Goal: Task Accomplishment & Management: Manage account settings

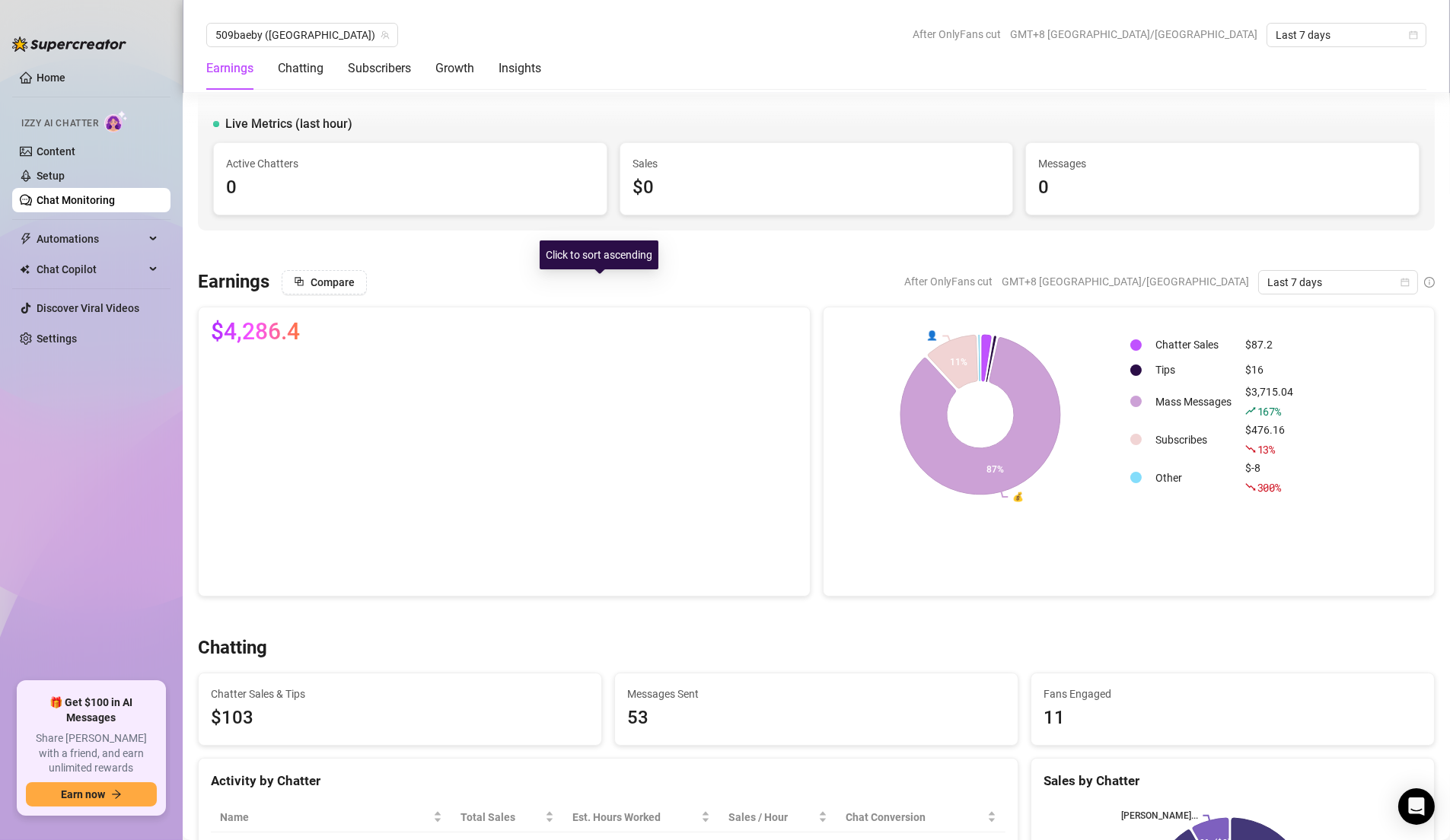
scroll to position [528, 0]
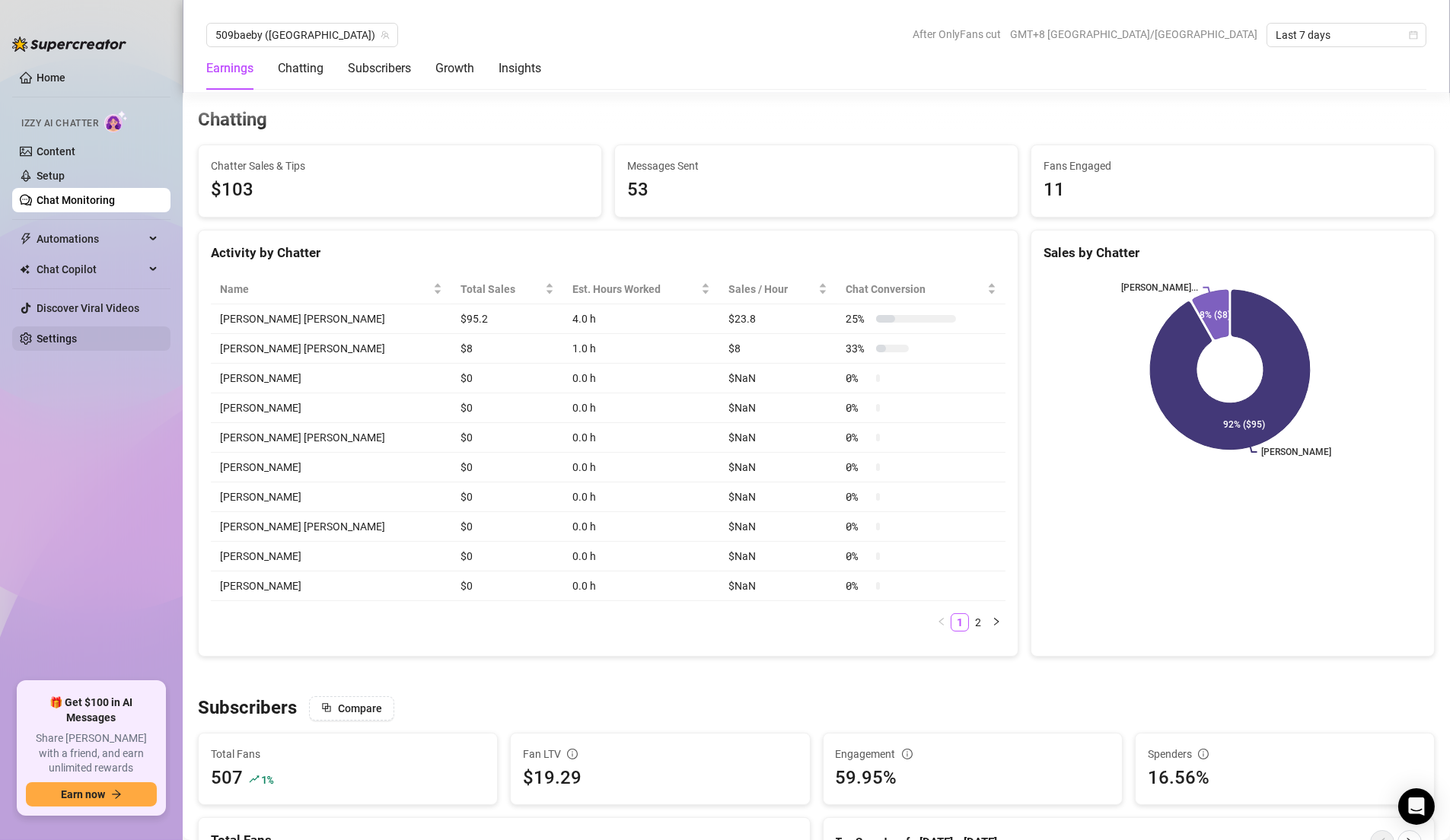
click at [59, 333] on link "Settings" at bounding box center [56, 339] width 40 height 13
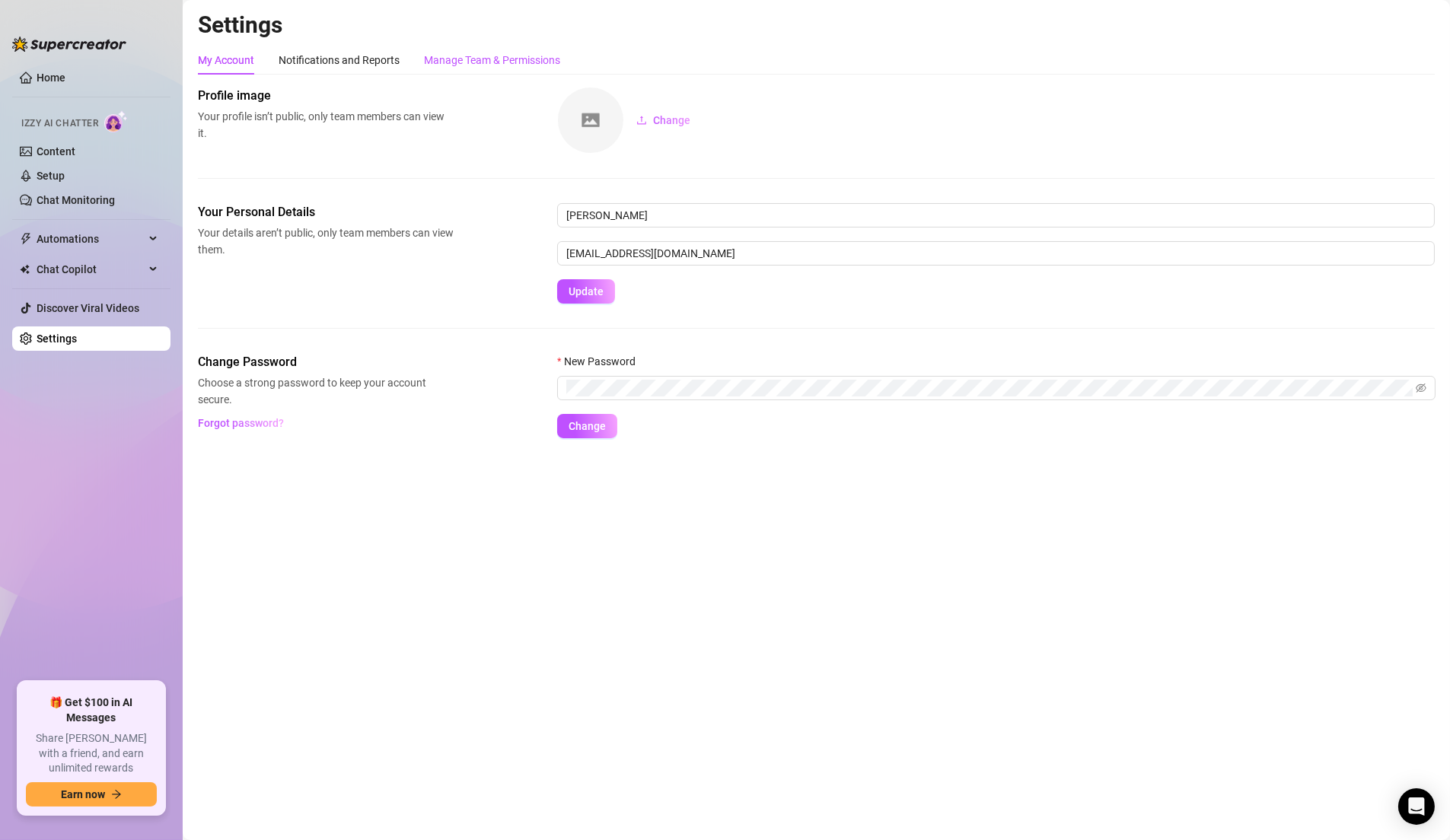
click at [519, 64] on div "Manage Team & Permissions" at bounding box center [492, 60] width 137 height 16
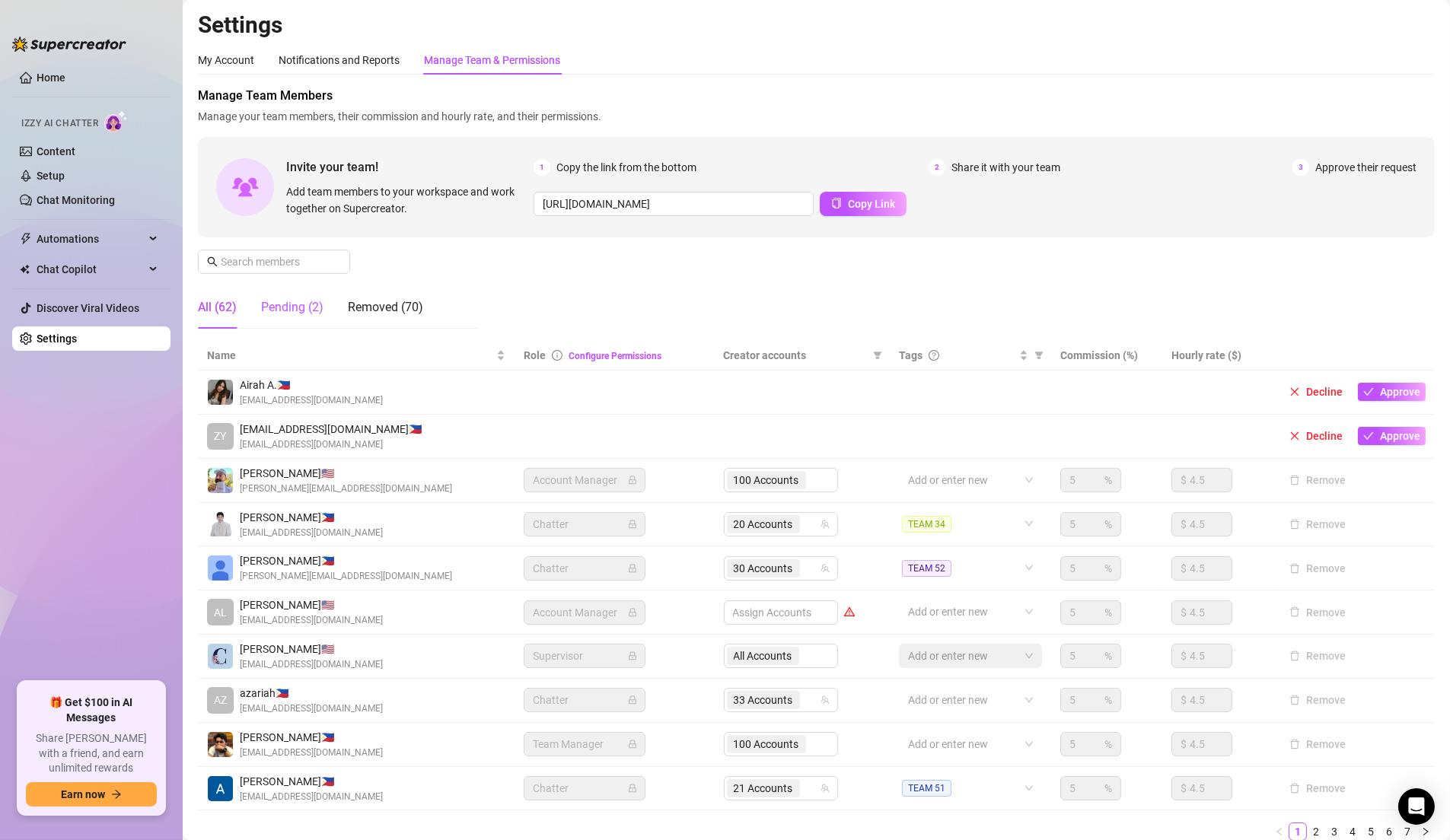
click at [317, 312] on div "Pending (2)" at bounding box center [293, 307] width 63 height 18
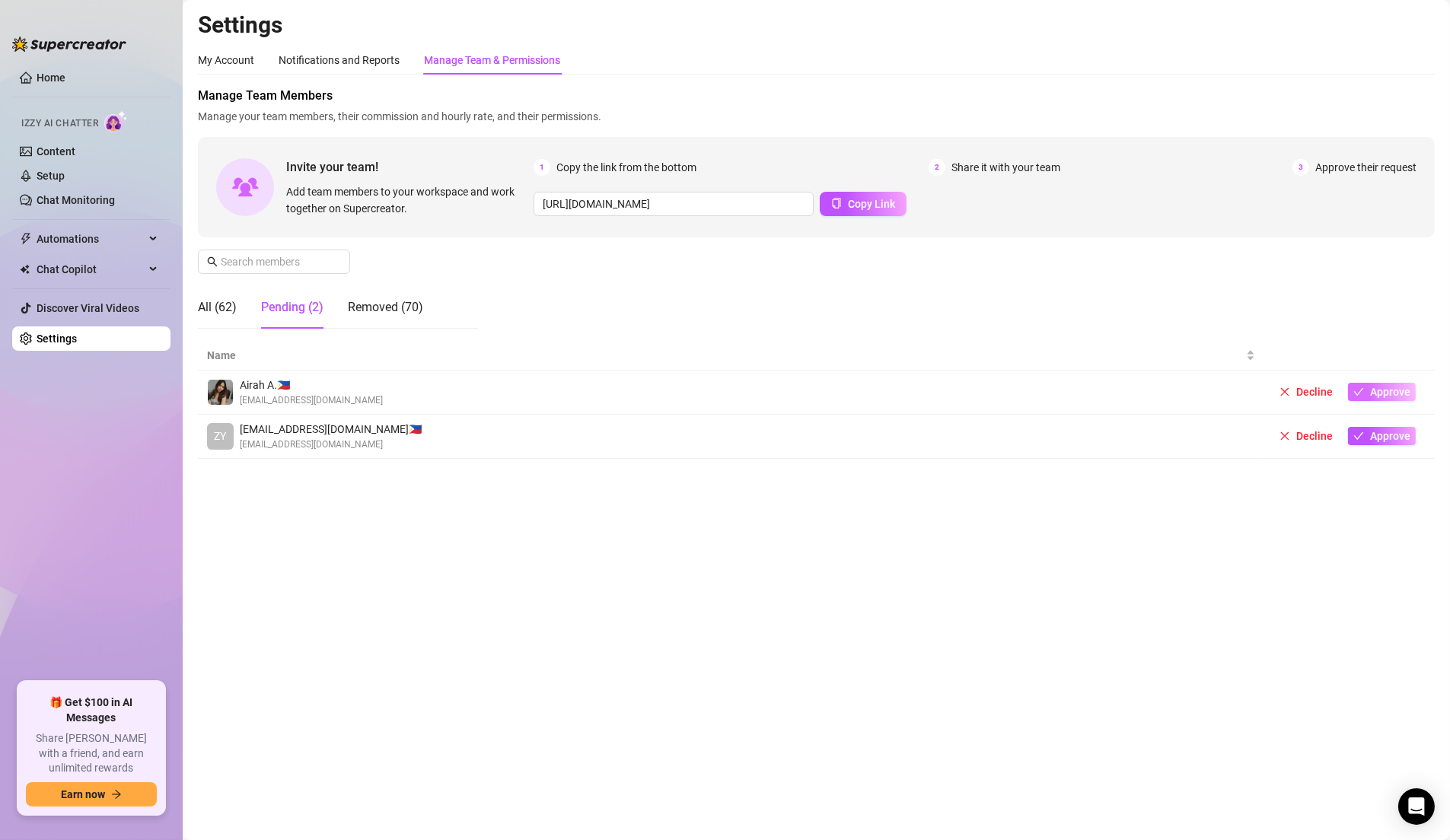
click at [1360, 391] on icon "check" at bounding box center [1359, 392] width 11 height 11
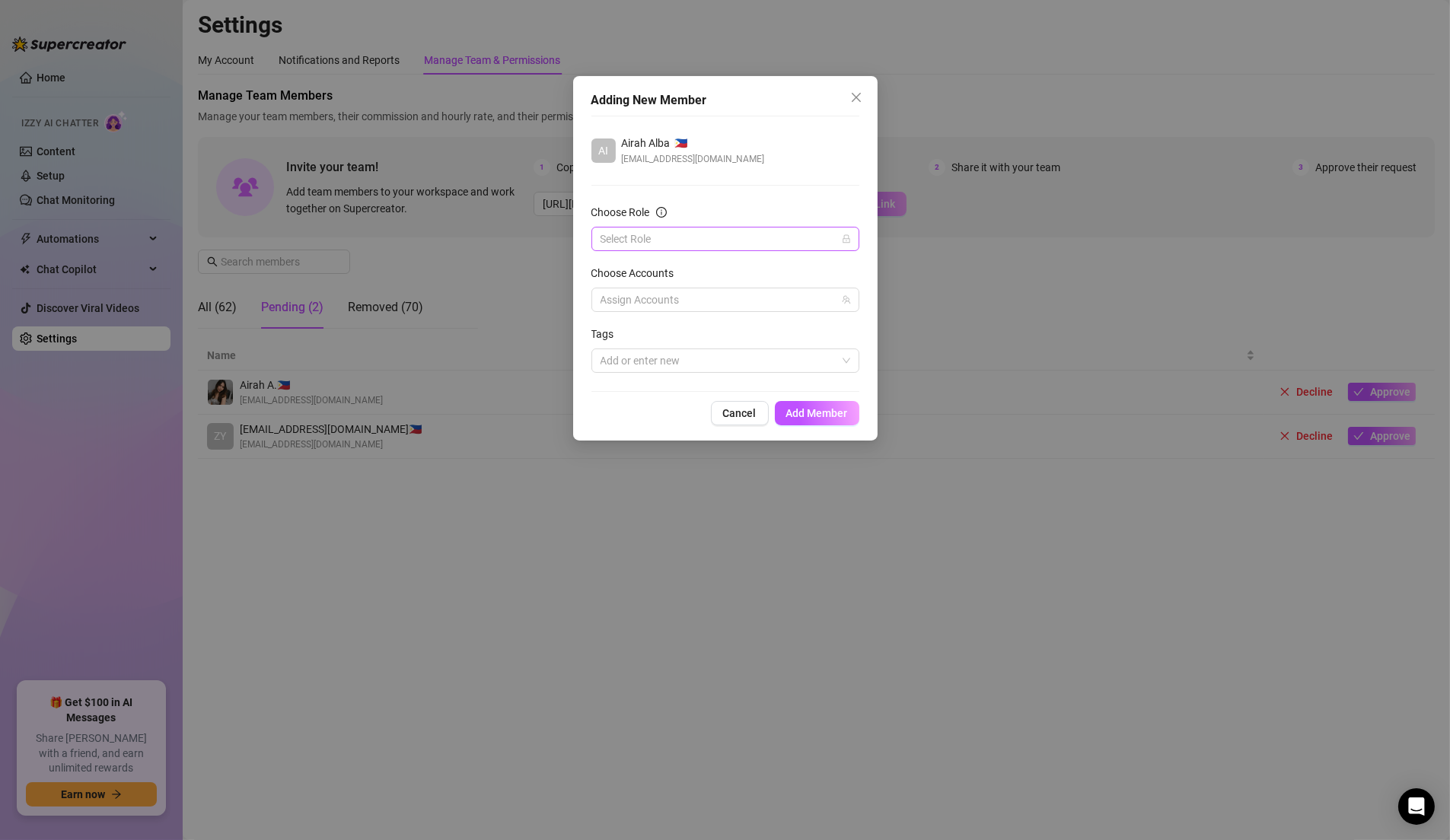
click at [783, 241] on input "Choose Role" at bounding box center [719, 238] width 236 height 23
click at [706, 275] on div "Chatter" at bounding box center [725, 268] width 243 height 16
click at [689, 298] on div at bounding box center [717, 300] width 246 height 21
click at [846, 307] on div "Assign Accounts" at bounding box center [726, 300] width 268 height 24
click at [729, 360] on div at bounding box center [717, 360] width 246 height 21
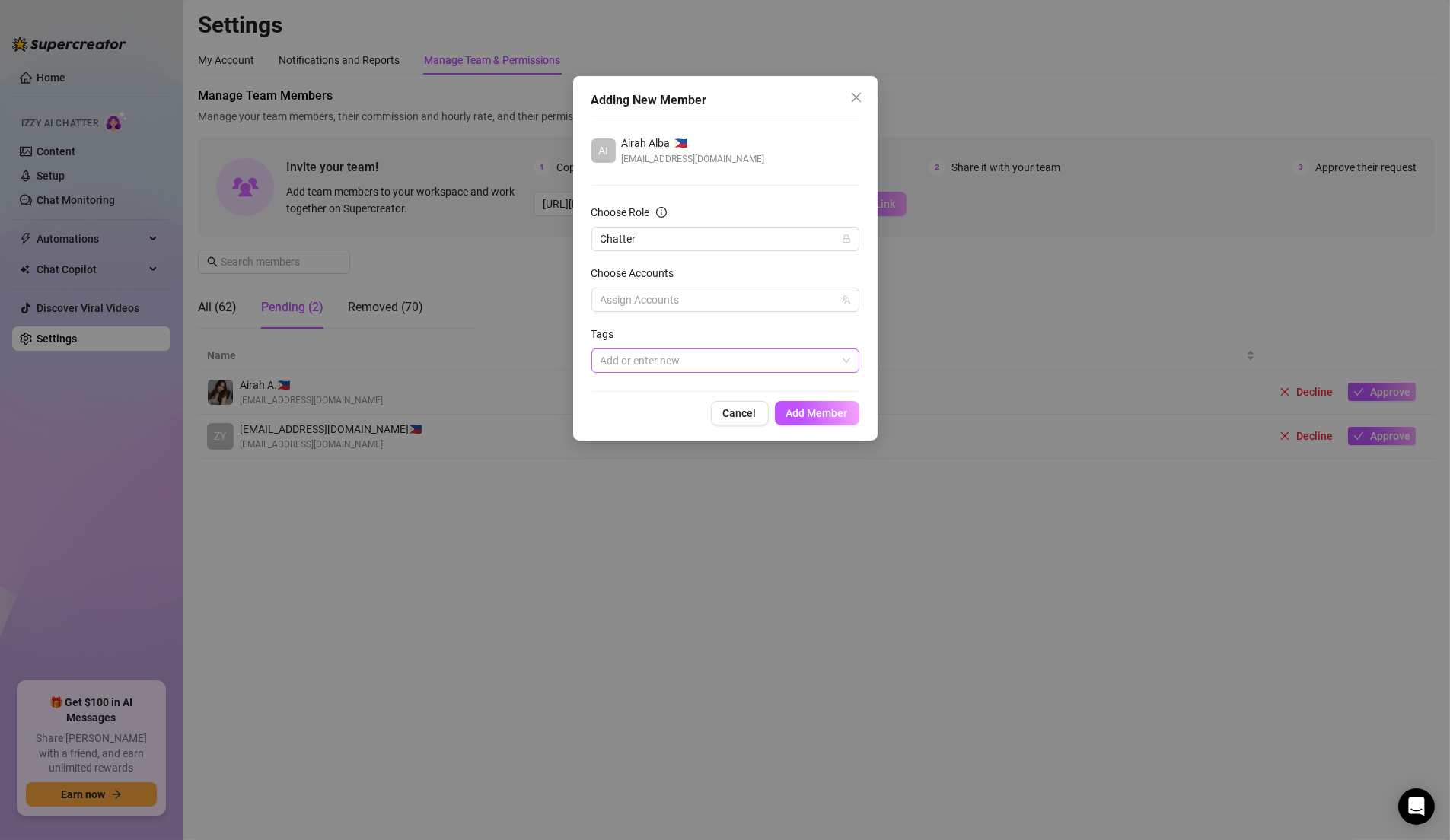
click at [650, 355] on div at bounding box center [717, 360] width 246 height 21
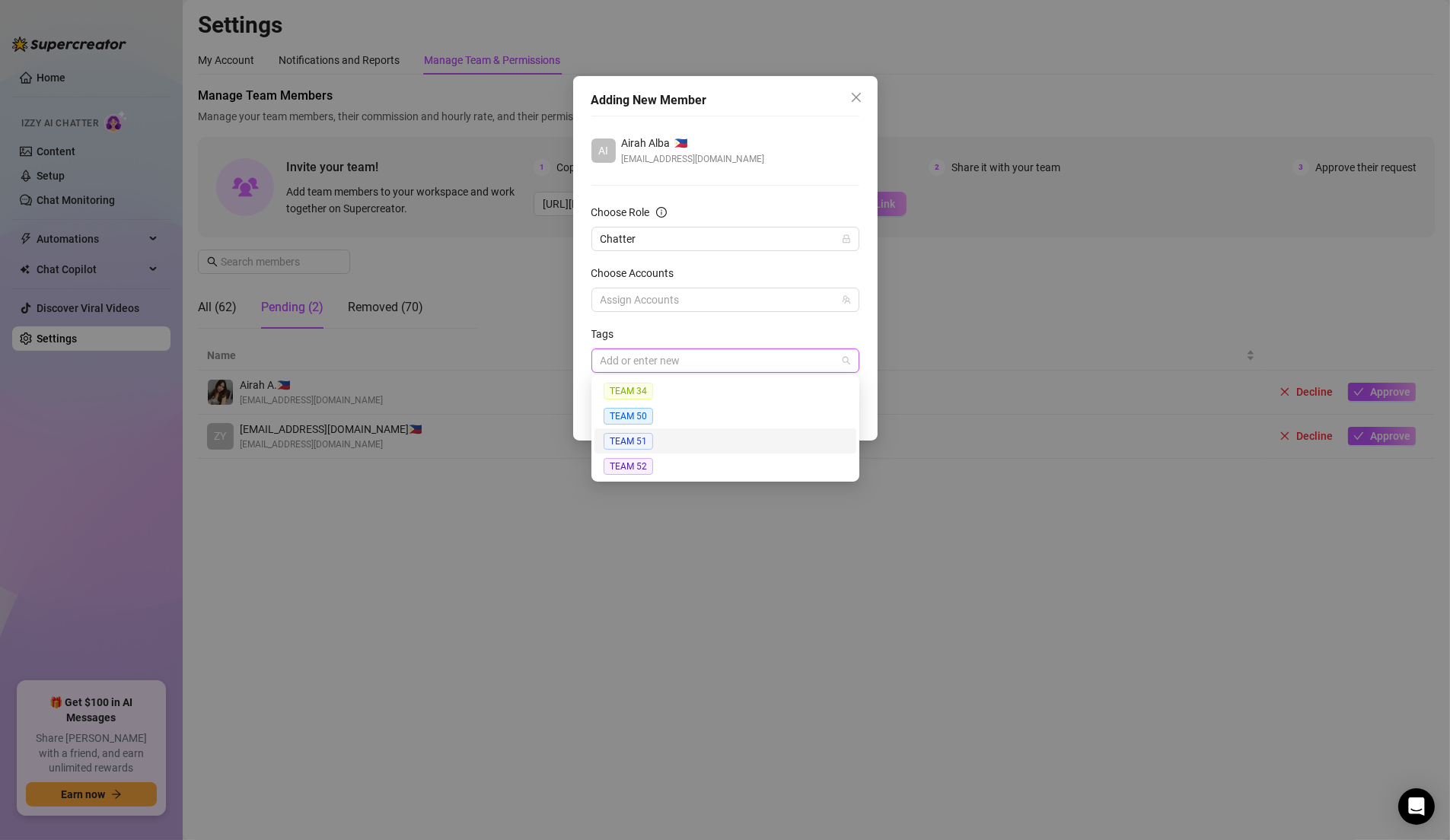
click at [639, 435] on span "TEAM 51" at bounding box center [628, 441] width 49 height 16
click at [647, 309] on div at bounding box center [717, 300] width 246 height 21
click at [643, 295] on div at bounding box center [717, 300] width 246 height 21
click at [698, 295] on div at bounding box center [717, 300] width 246 height 21
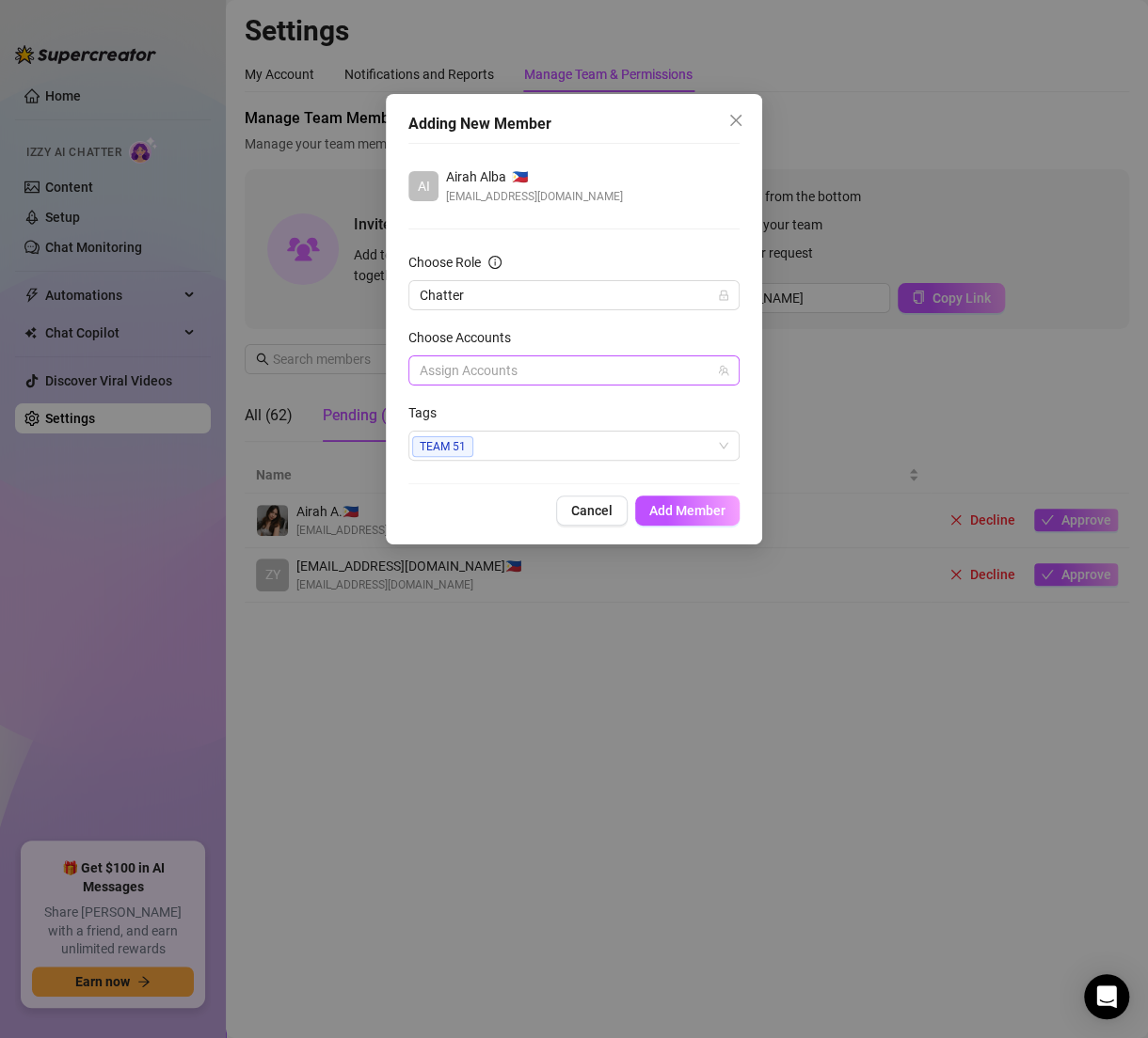
click at [449, 362] on div at bounding box center [563, 370] width 303 height 26
type input "[PERSON_NAME]"
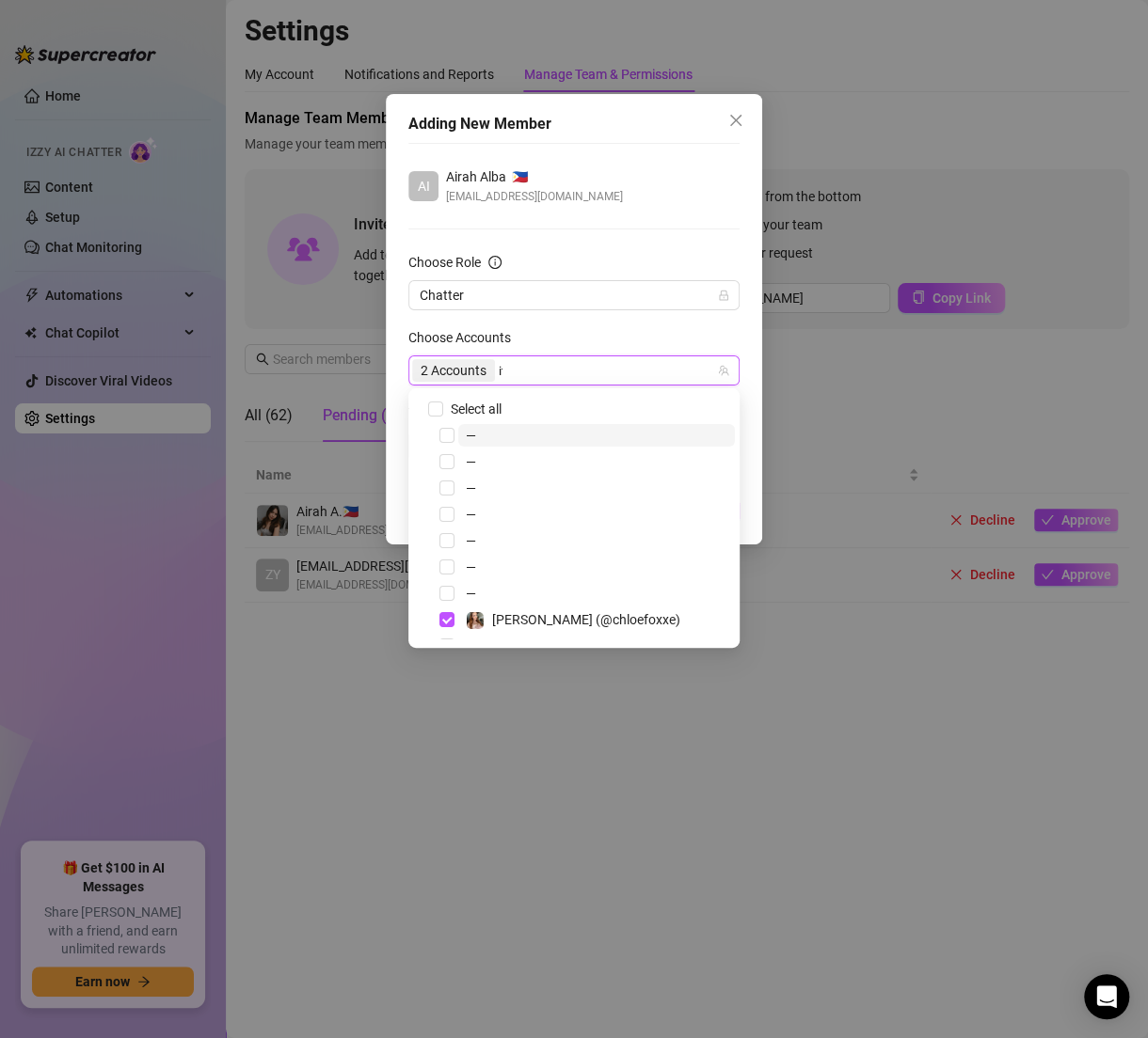
type input "itstay"
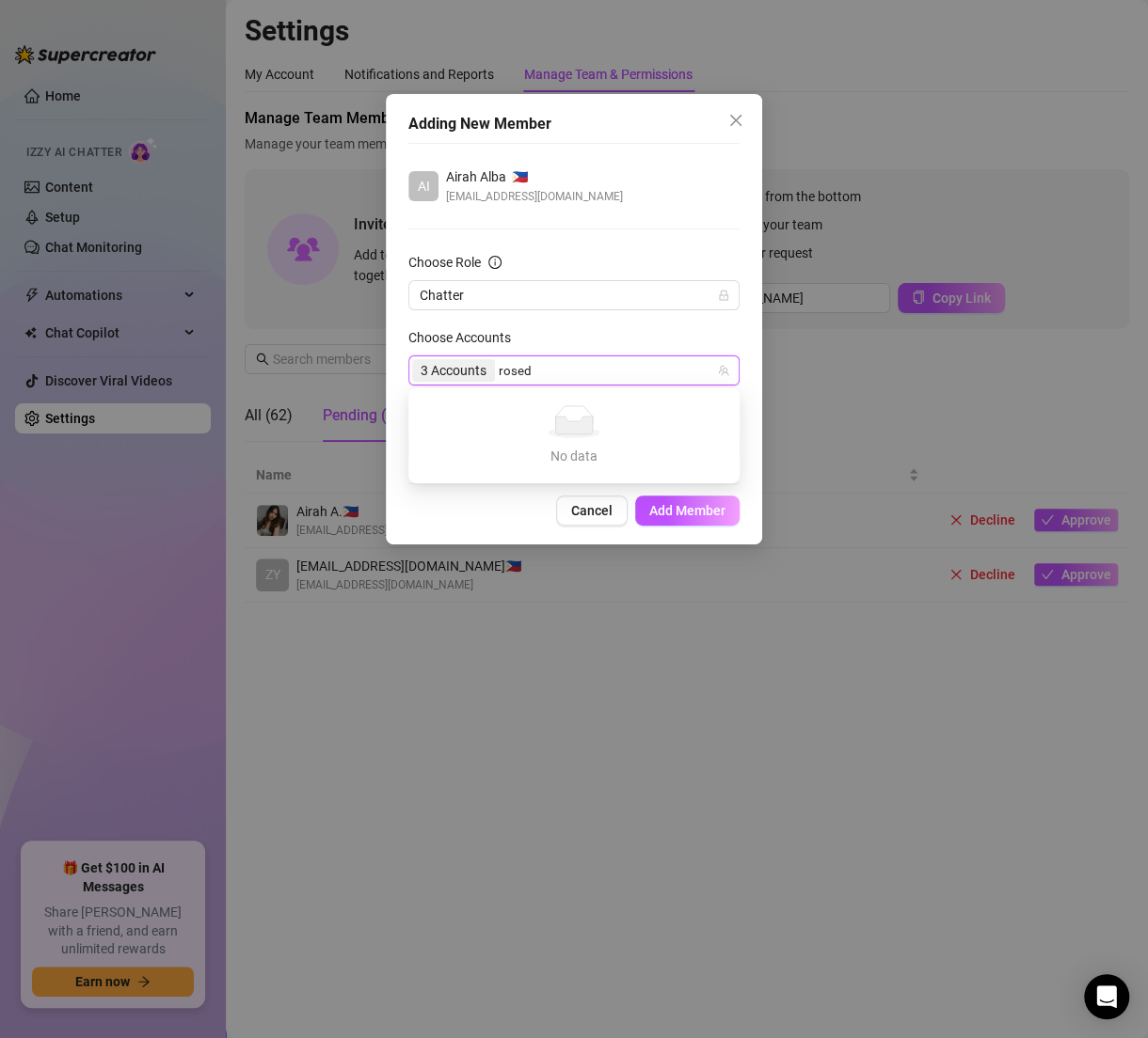
type input "rose"
type input "tattt"
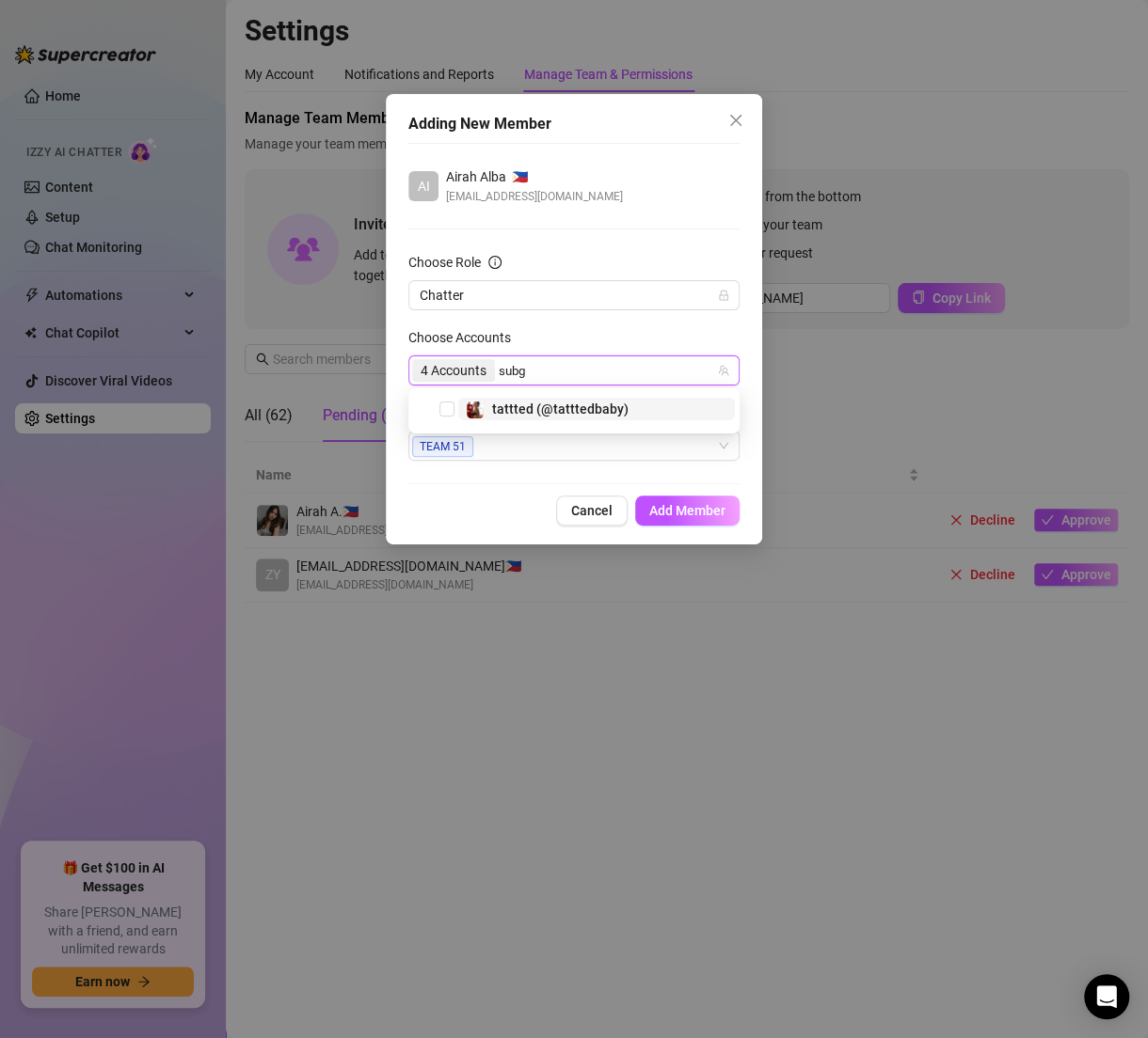
type input "subgir"
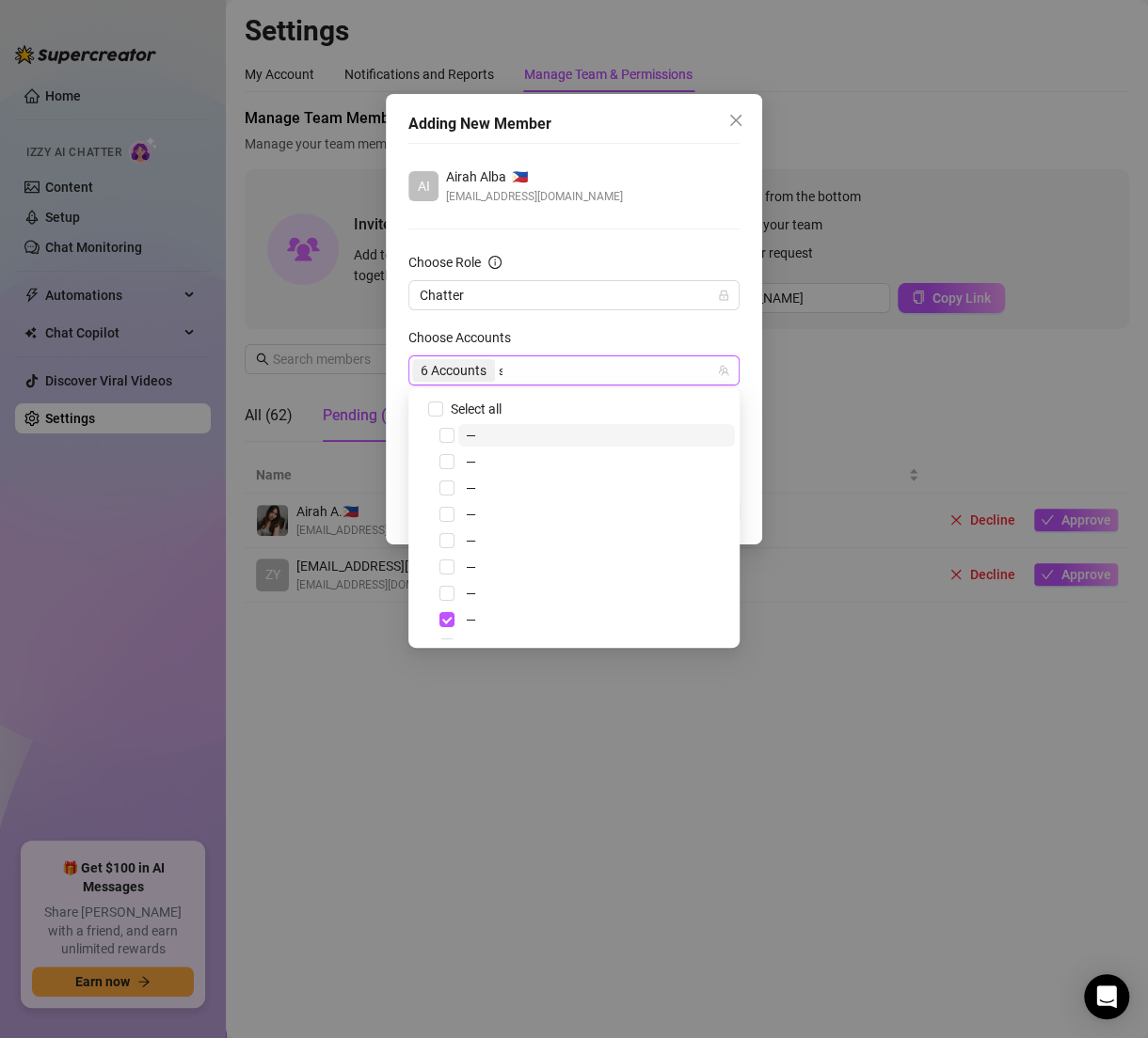
type input "step"
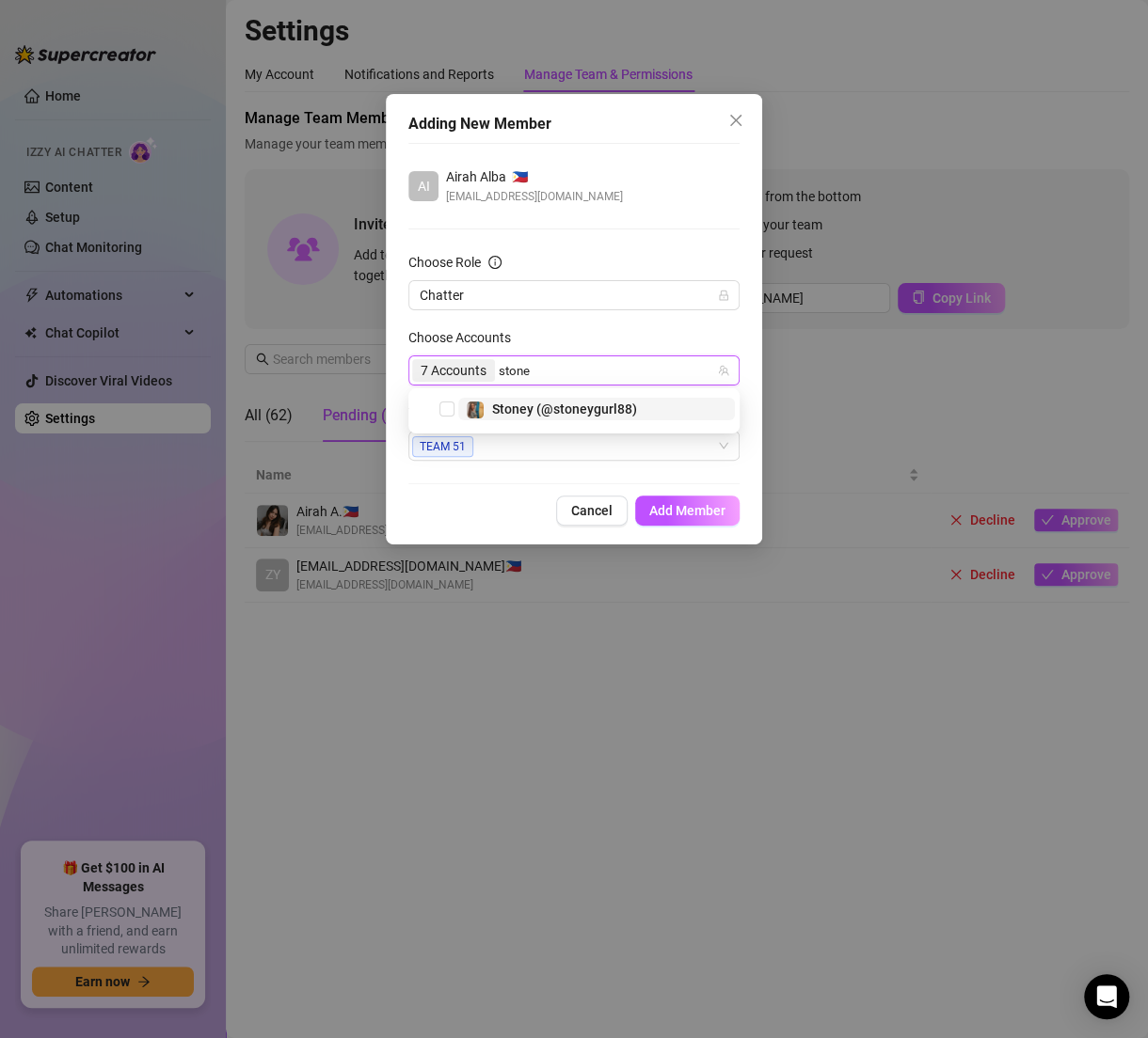
type input "stoney"
type input "[PERSON_NAME]"
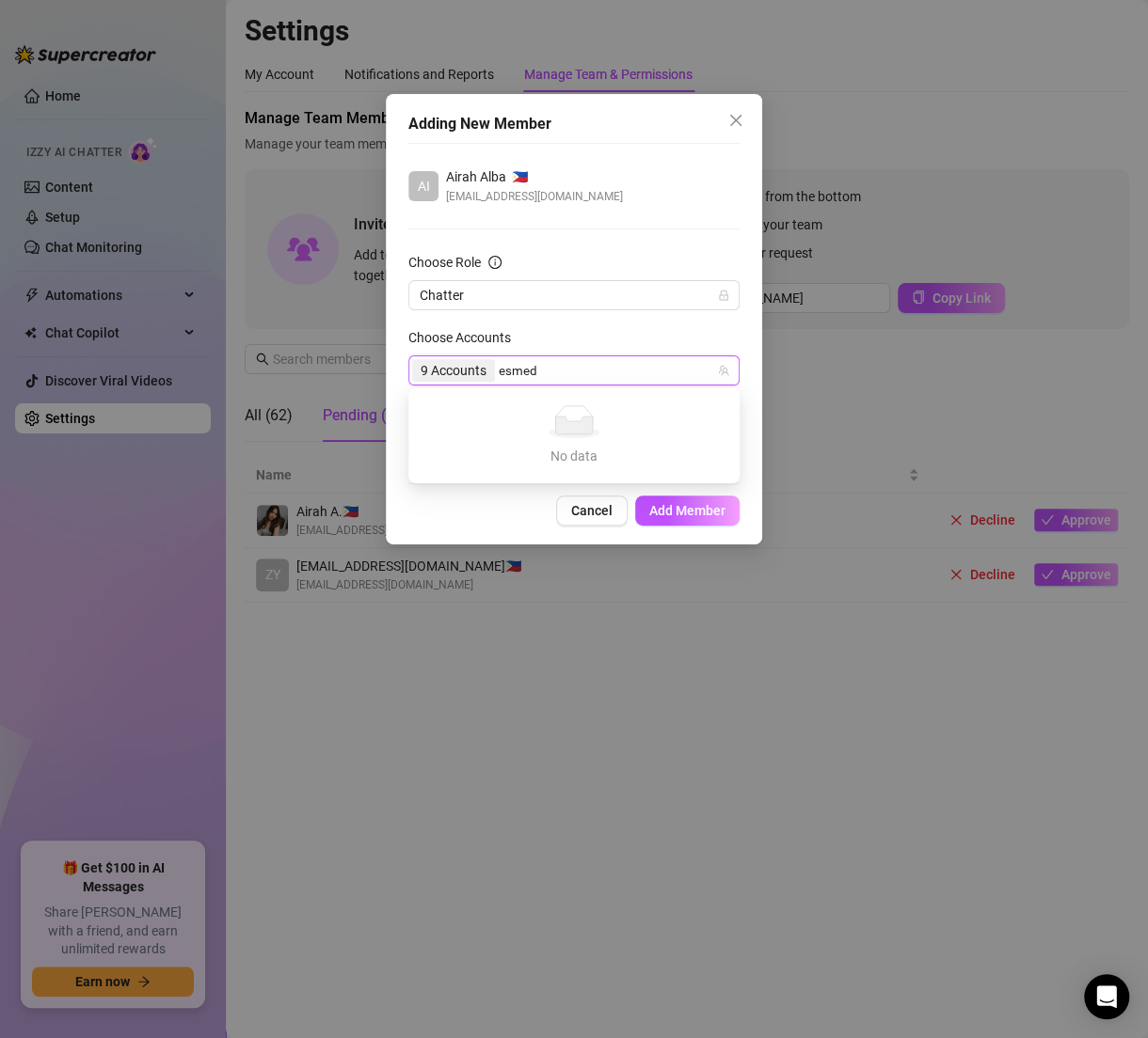
type input "esme"
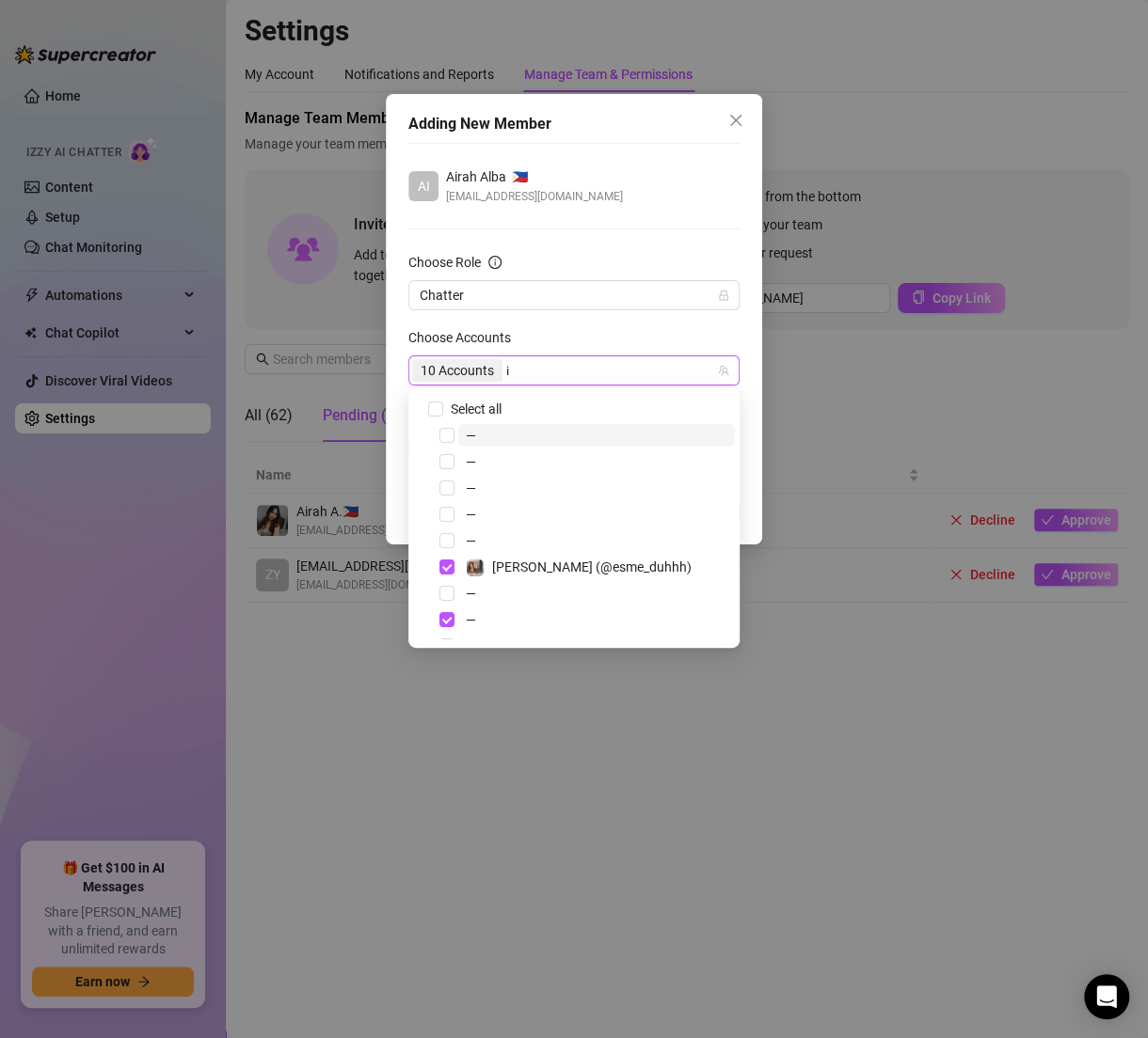
type input "ildgaff"
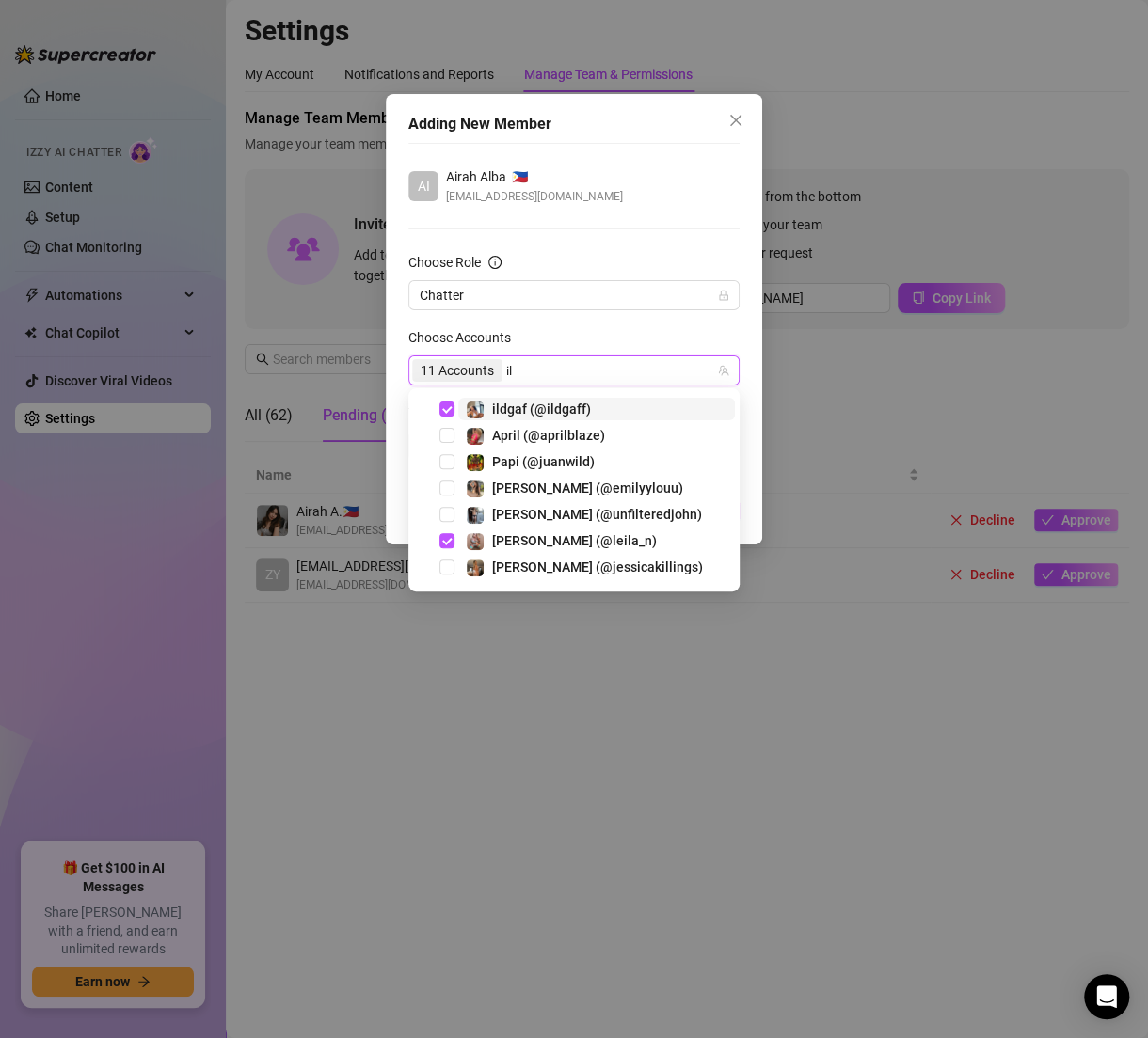
type input "i"
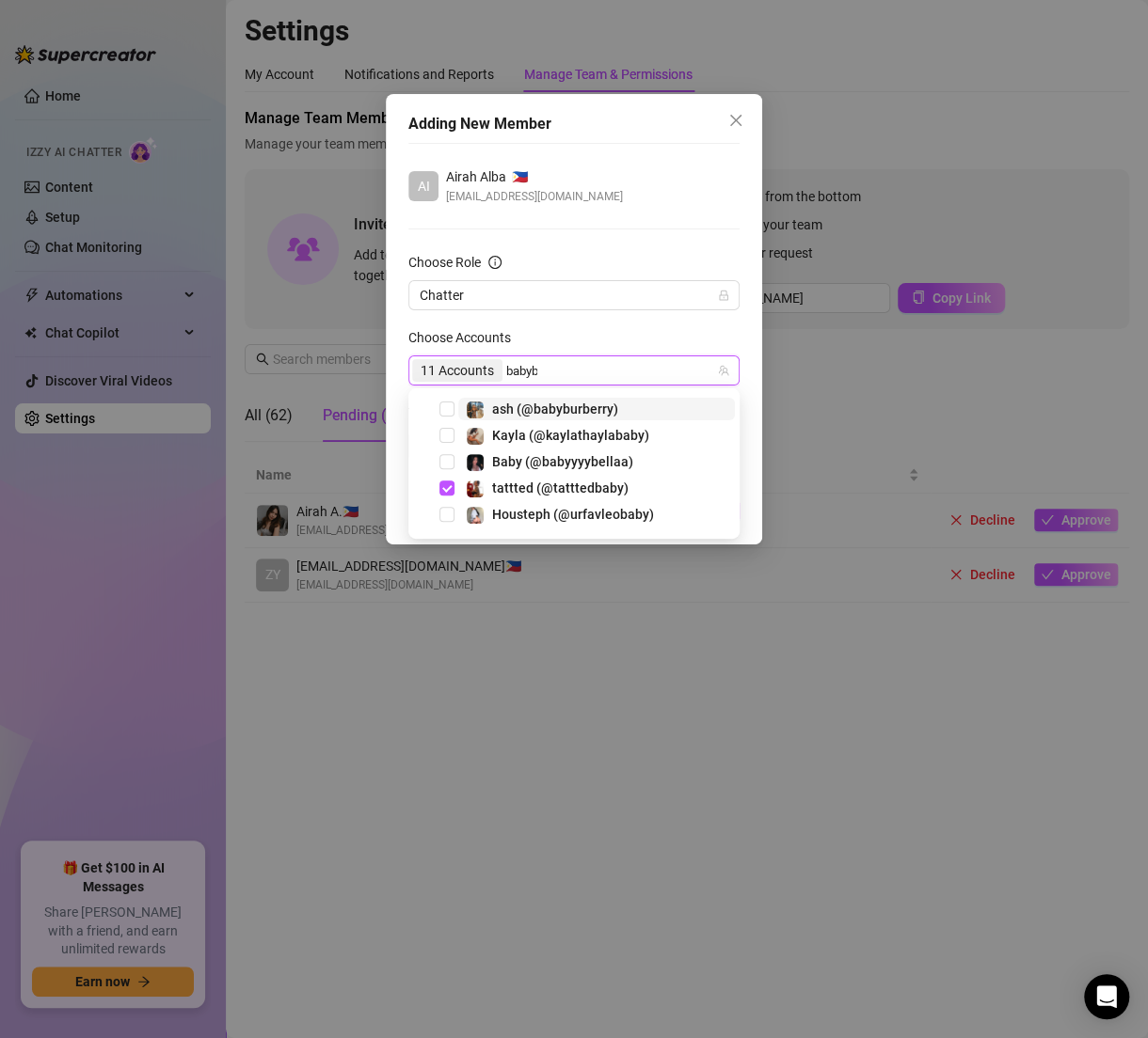
type input "babybu"
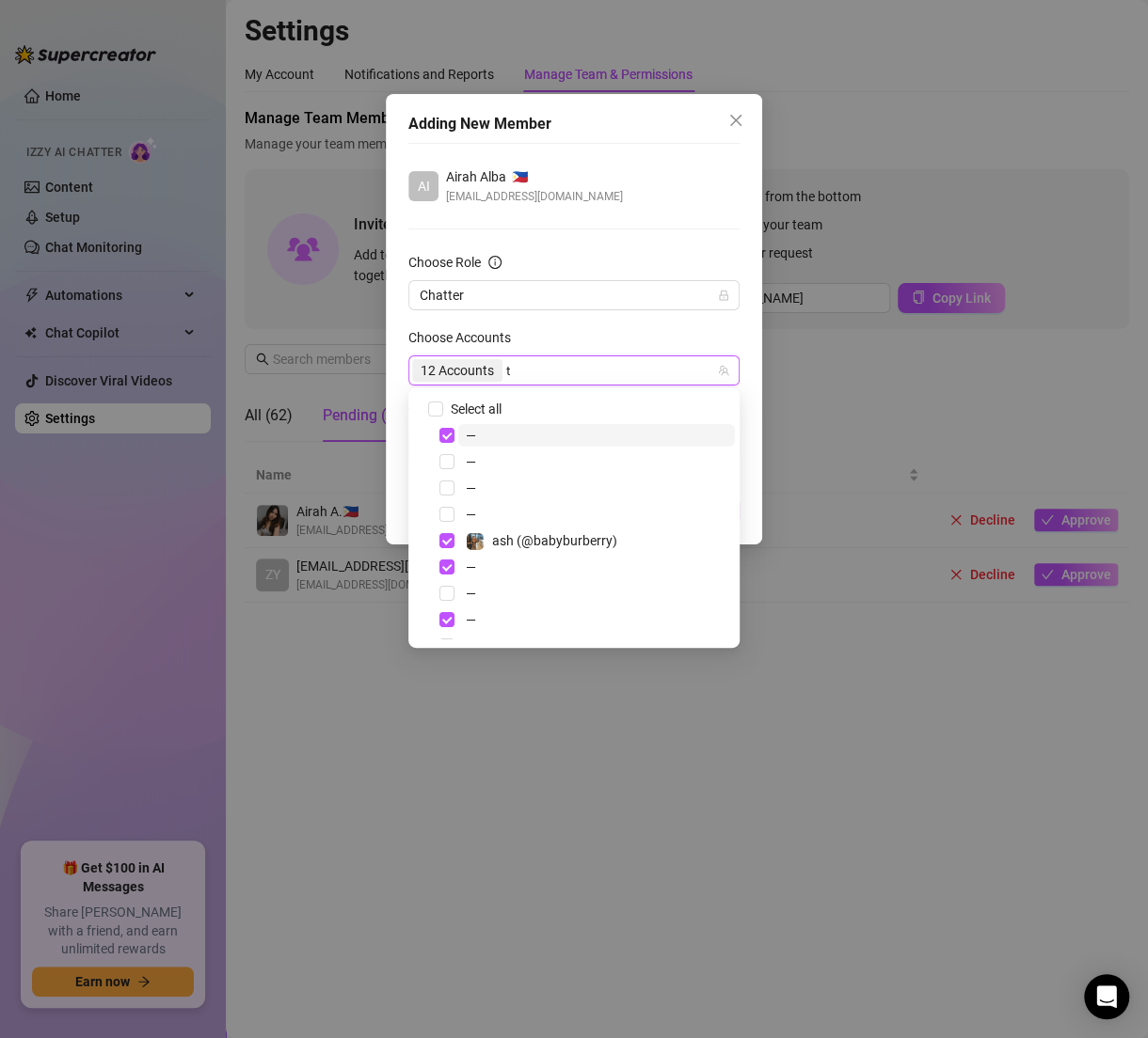
type input "taytate"
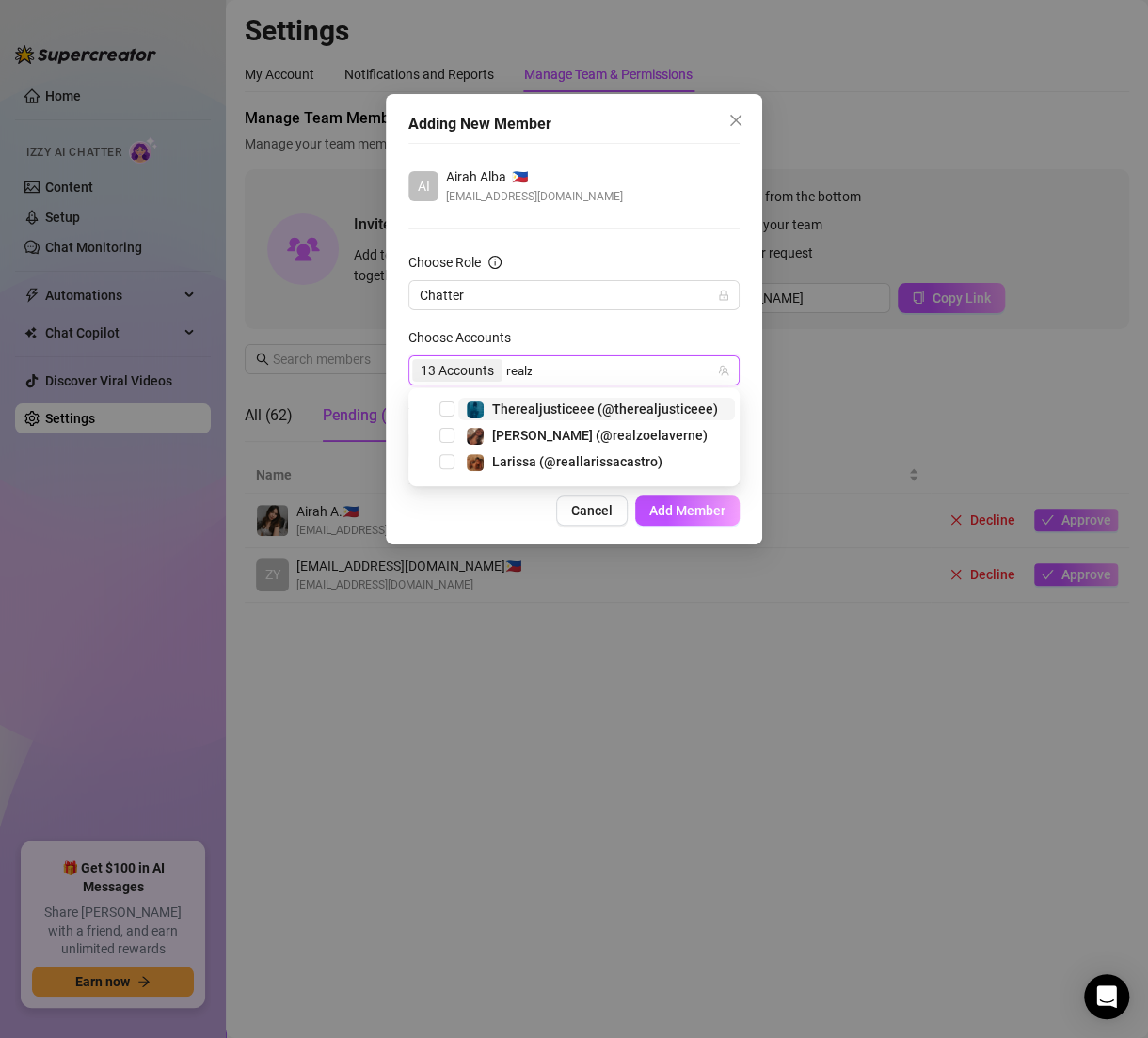
type input "realzo"
type input "onlyzas"
type input "thereal"
type input "glamby"
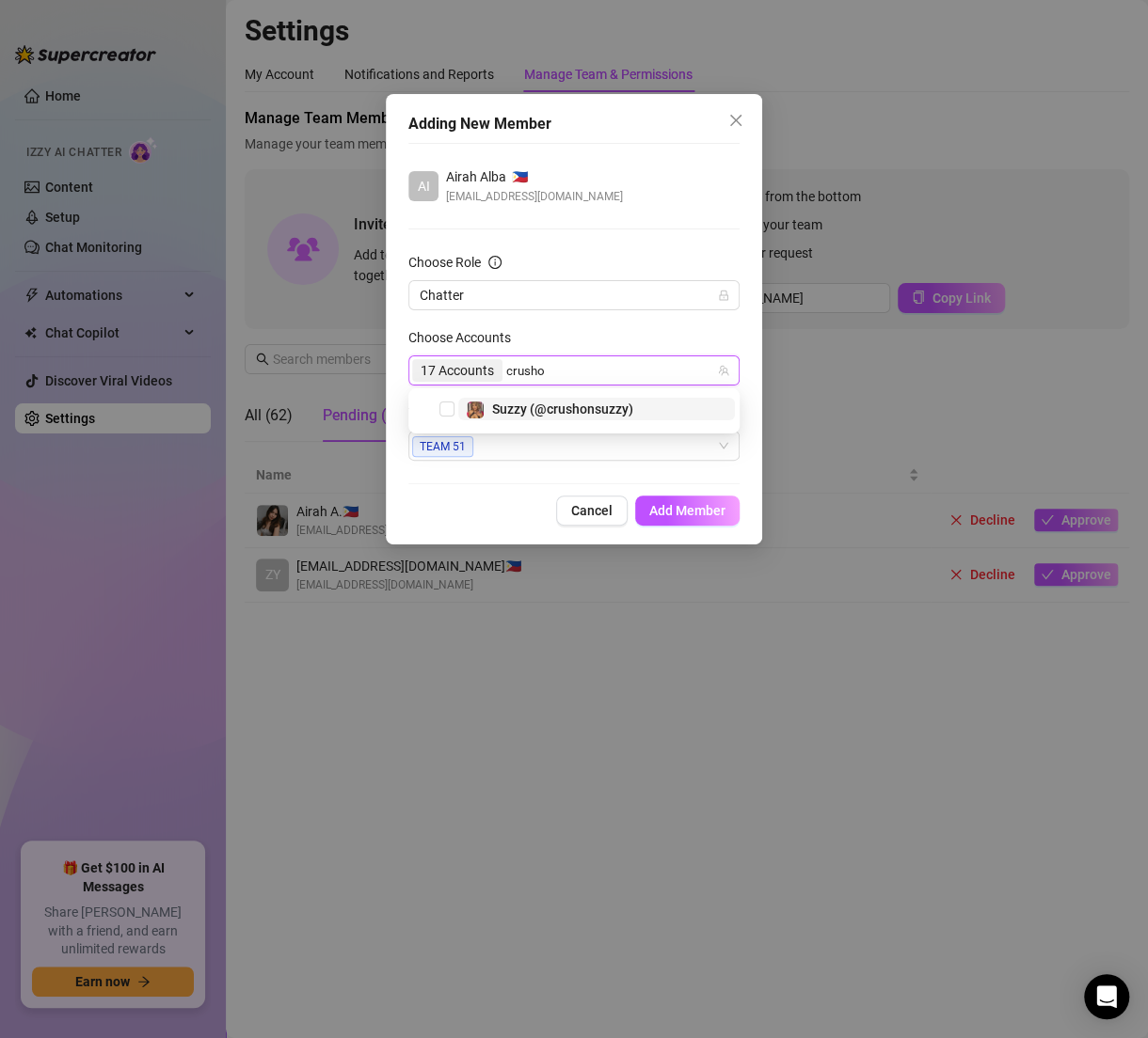
type input "crushon"
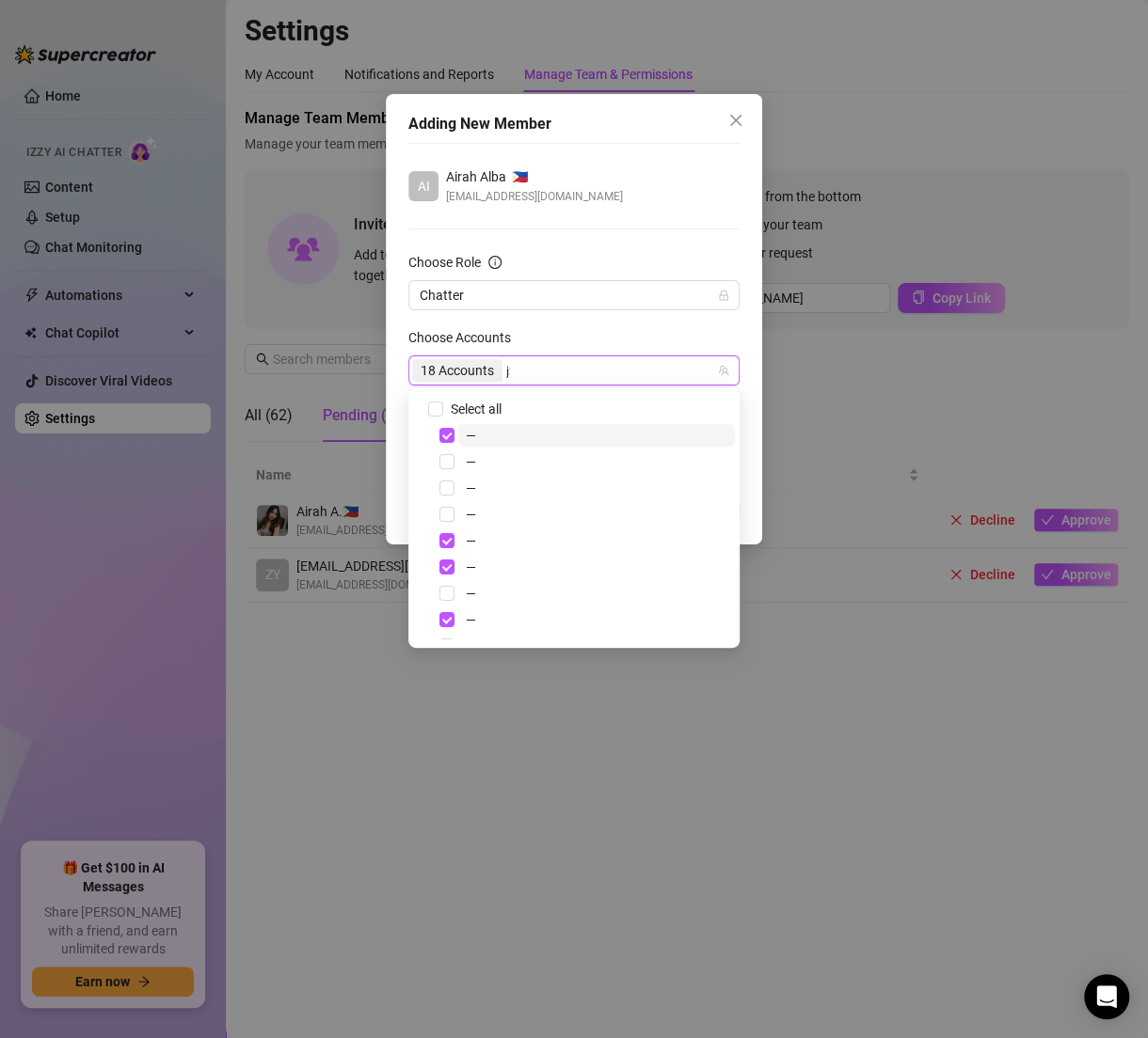
type input "j2kr"
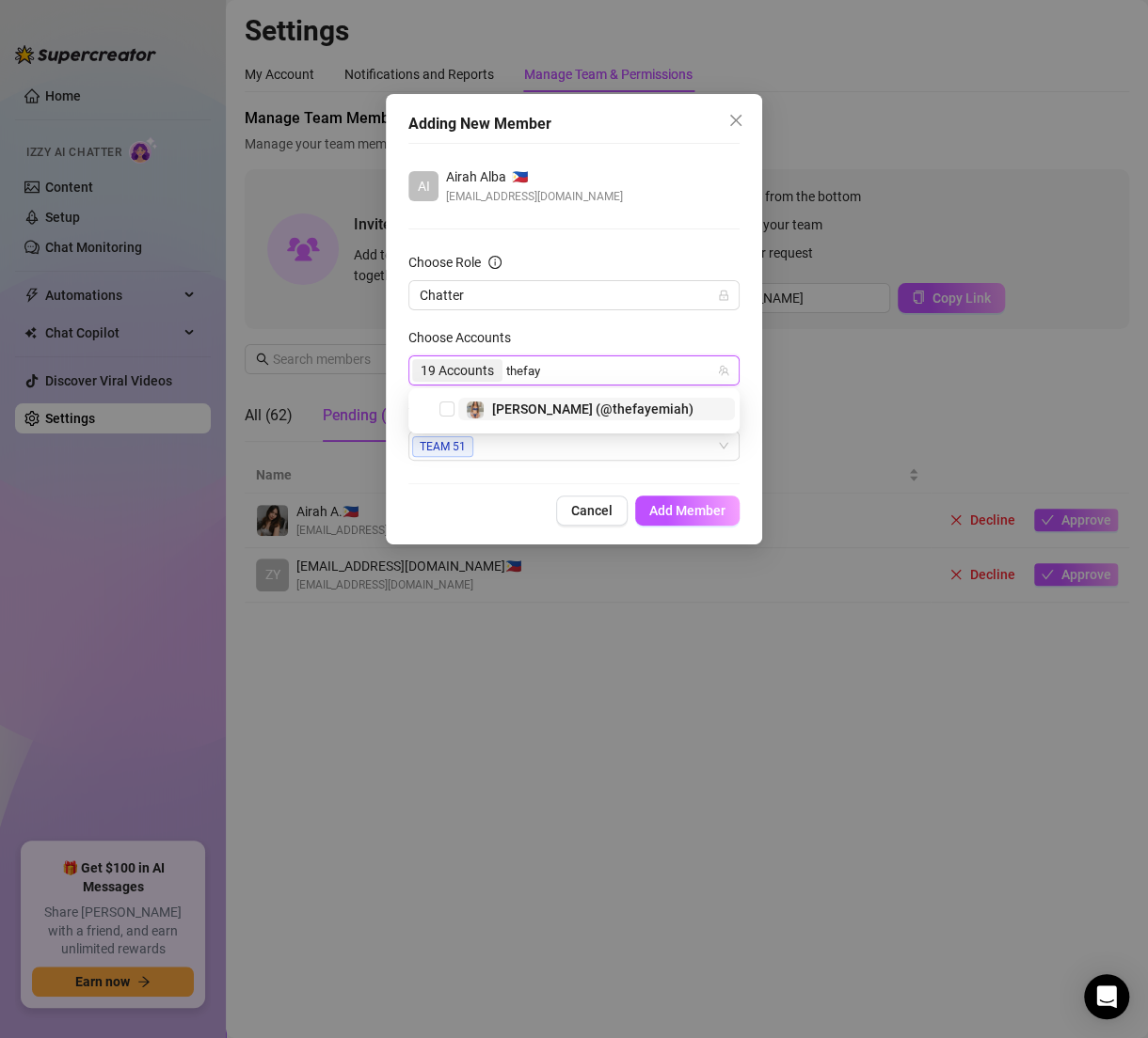
type input "thefaye"
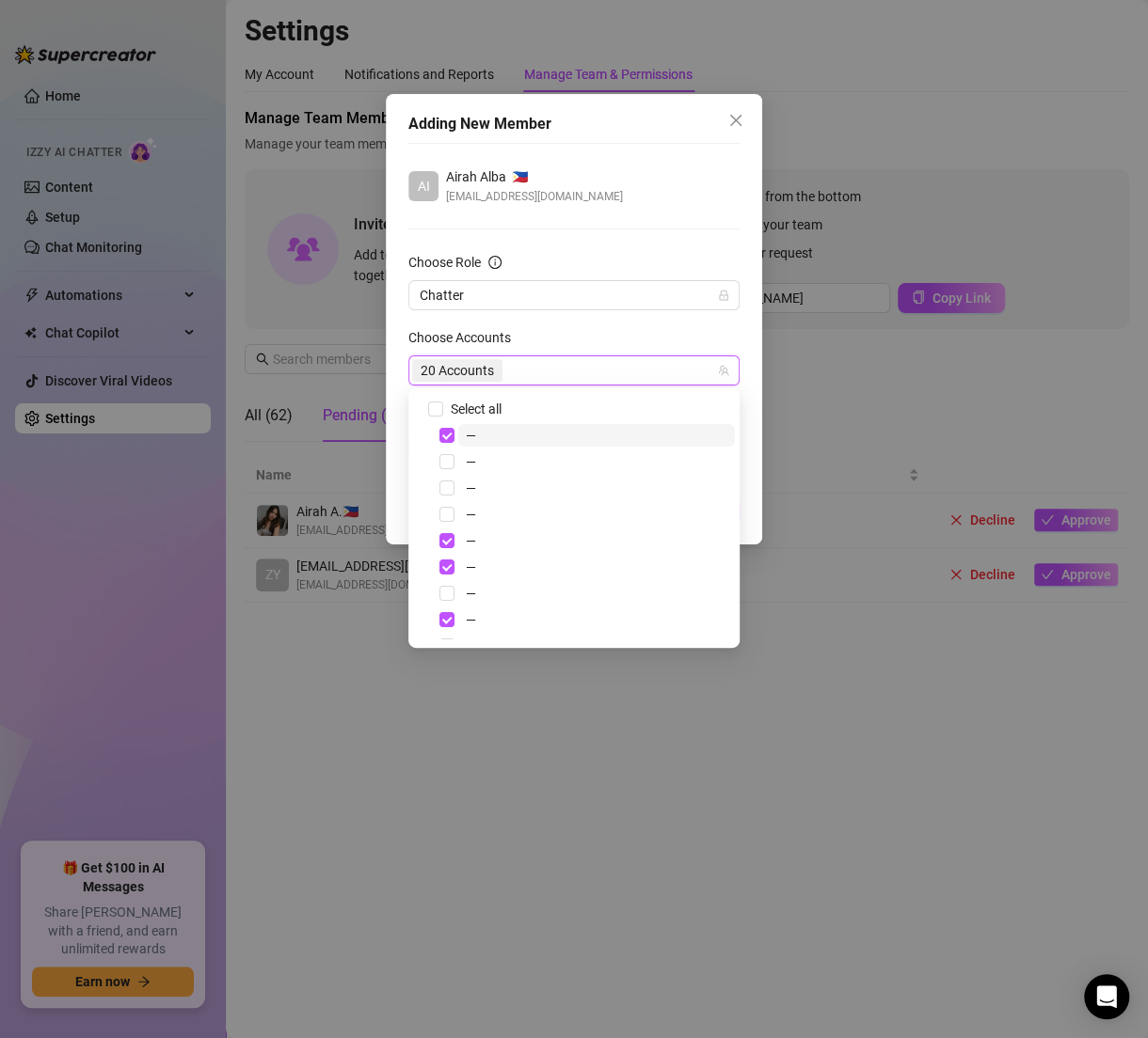
click at [673, 332] on div "Choose Accounts" at bounding box center [574, 341] width 332 height 28
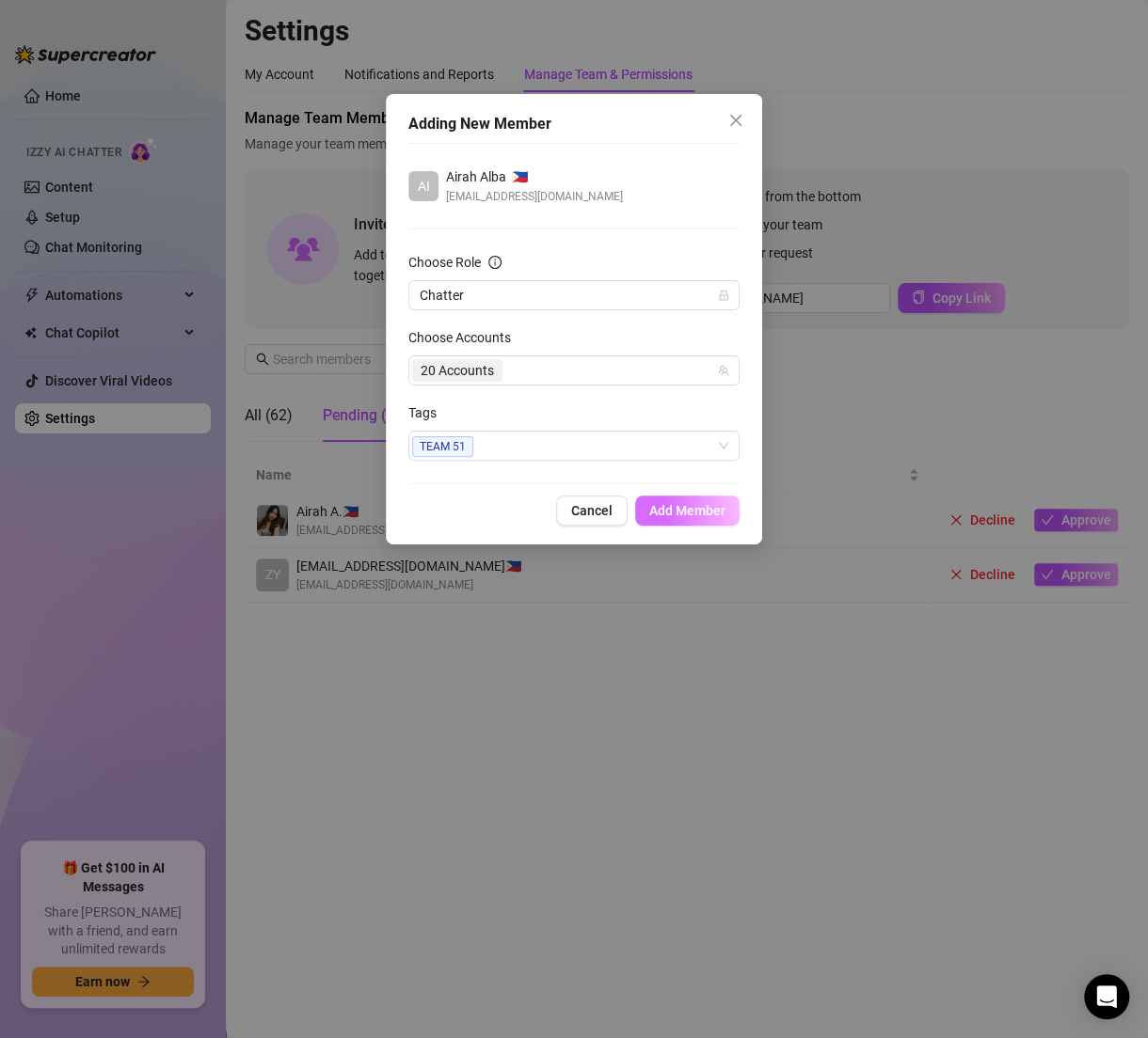
click at [696, 506] on span "Add Member" at bounding box center [686, 511] width 77 height 16
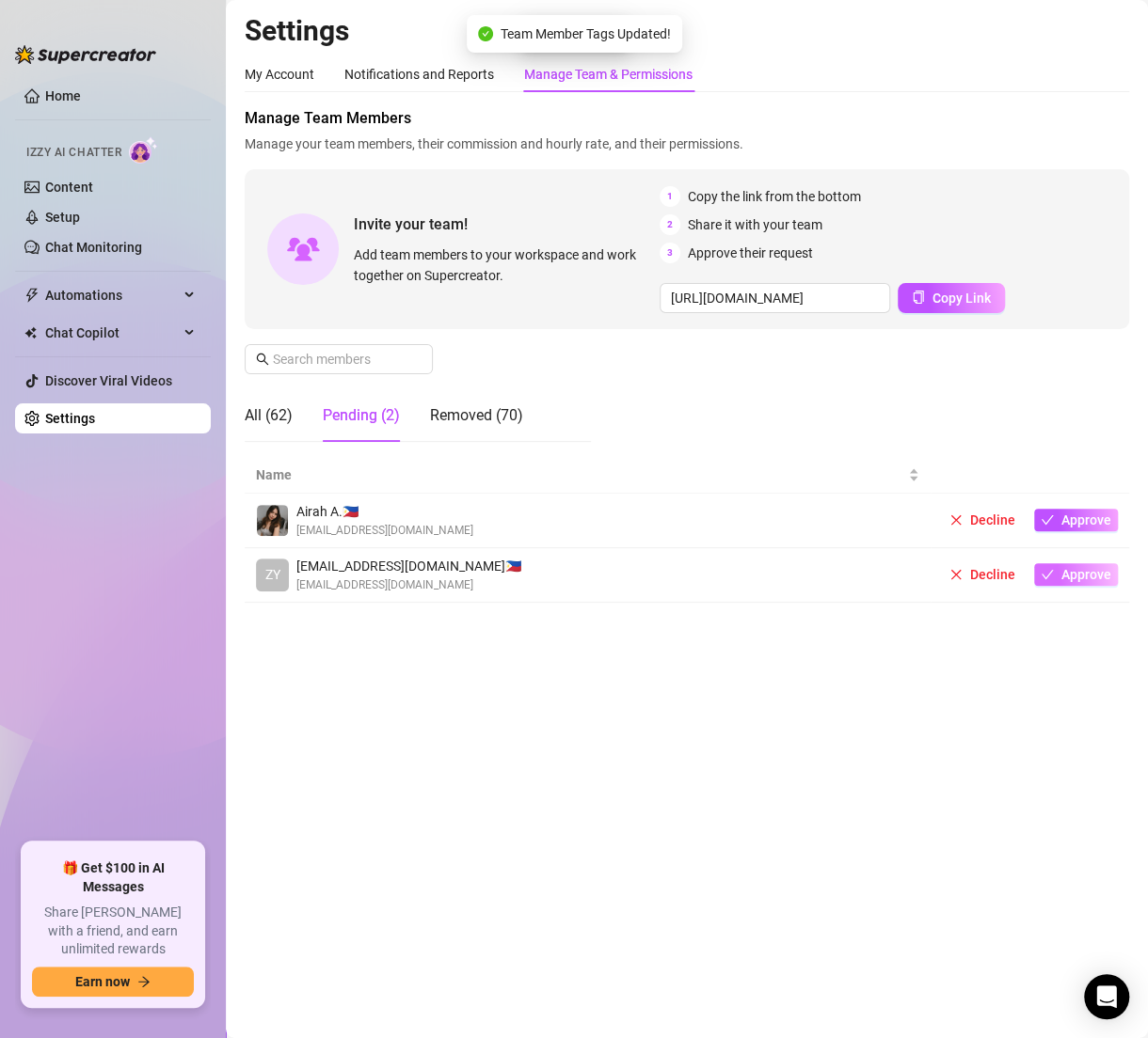
click at [1076, 569] on span "Approve" at bounding box center [1085, 575] width 49 height 16
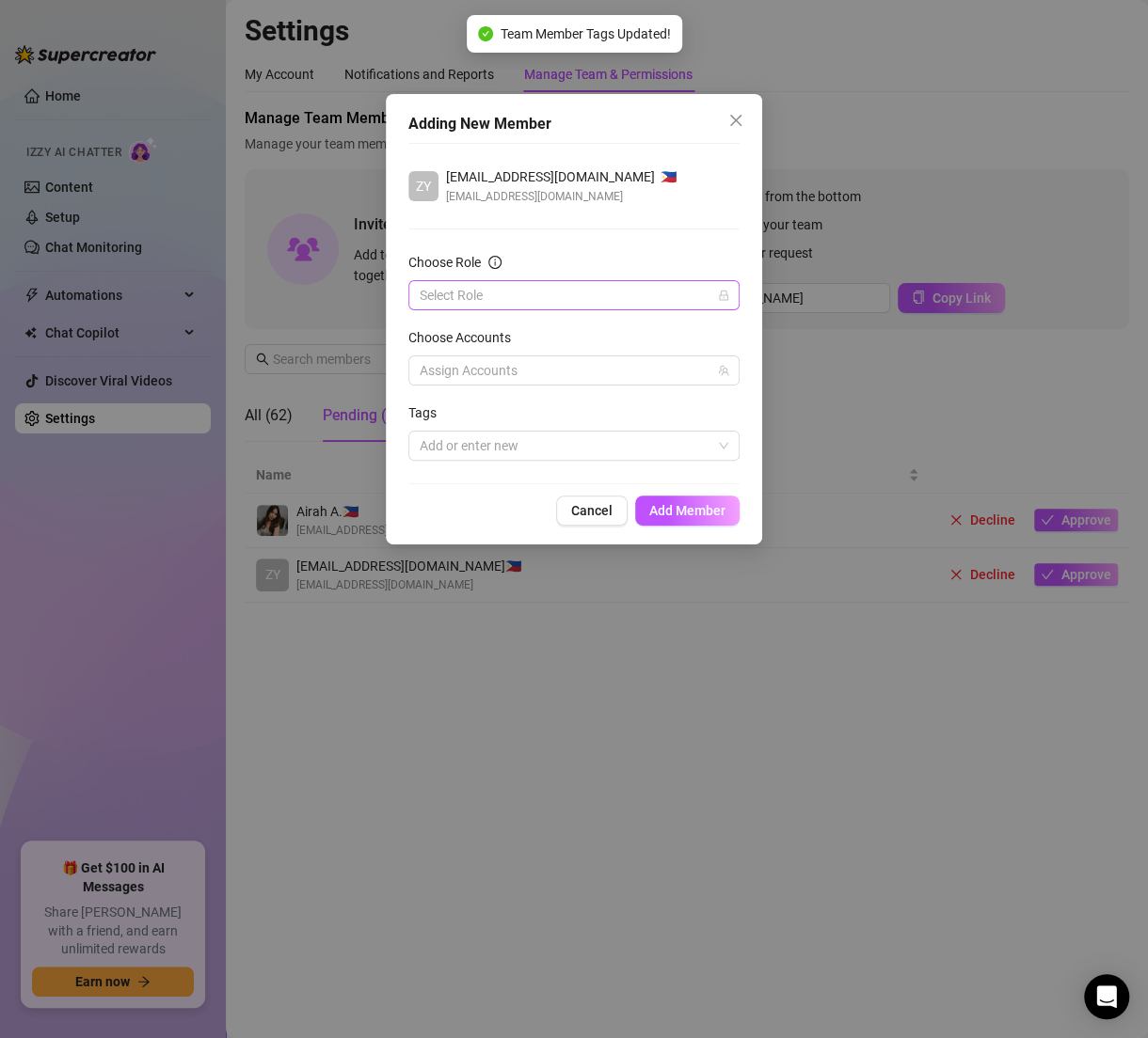
click at [620, 284] on input "Choose Role" at bounding box center [565, 295] width 292 height 28
click at [508, 333] on div "Chatter" at bounding box center [574, 331] width 301 height 20
click at [499, 365] on div at bounding box center [563, 370] width 303 height 26
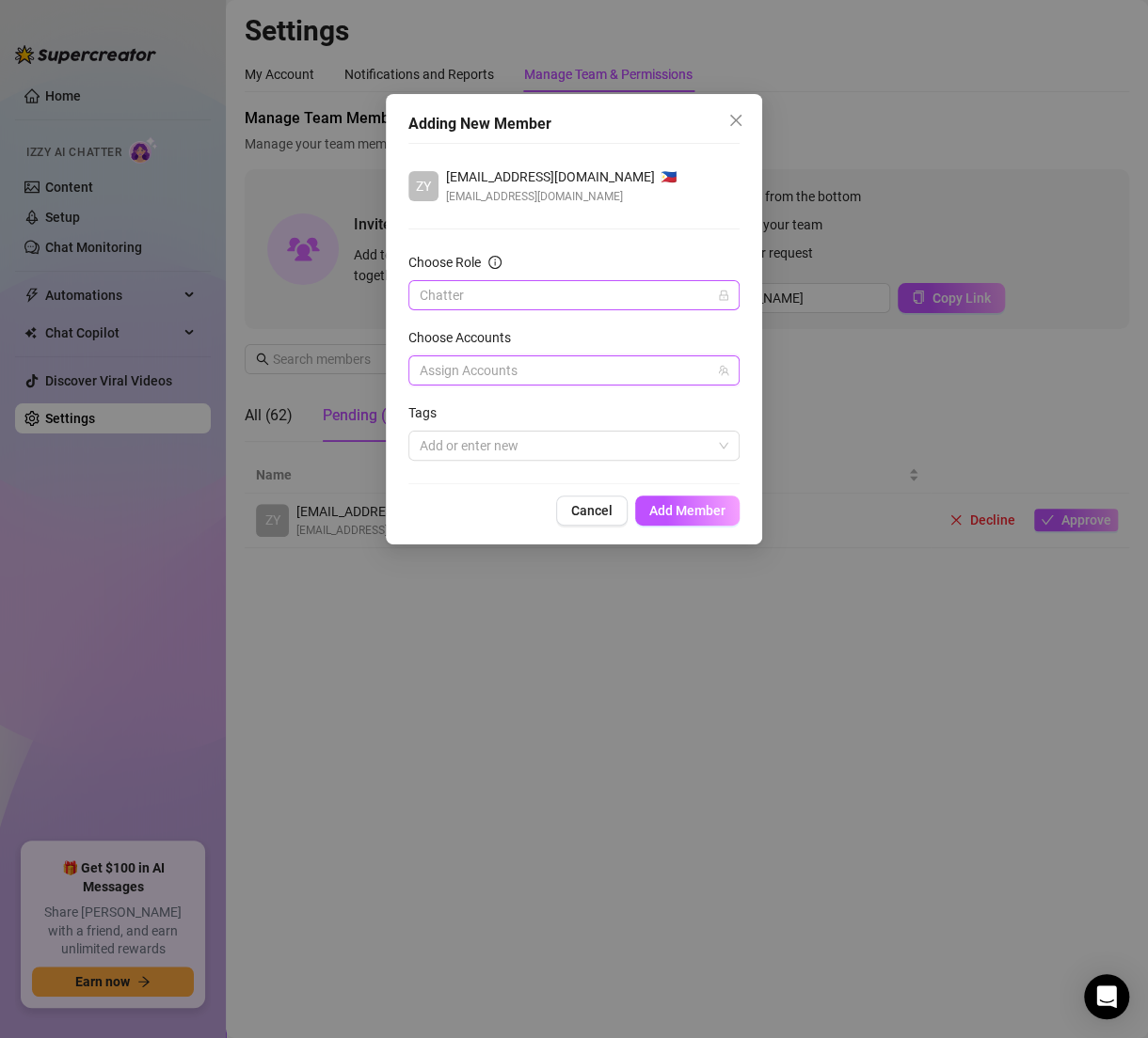
click at [571, 297] on span "Chatter" at bounding box center [574, 295] width 308 height 28
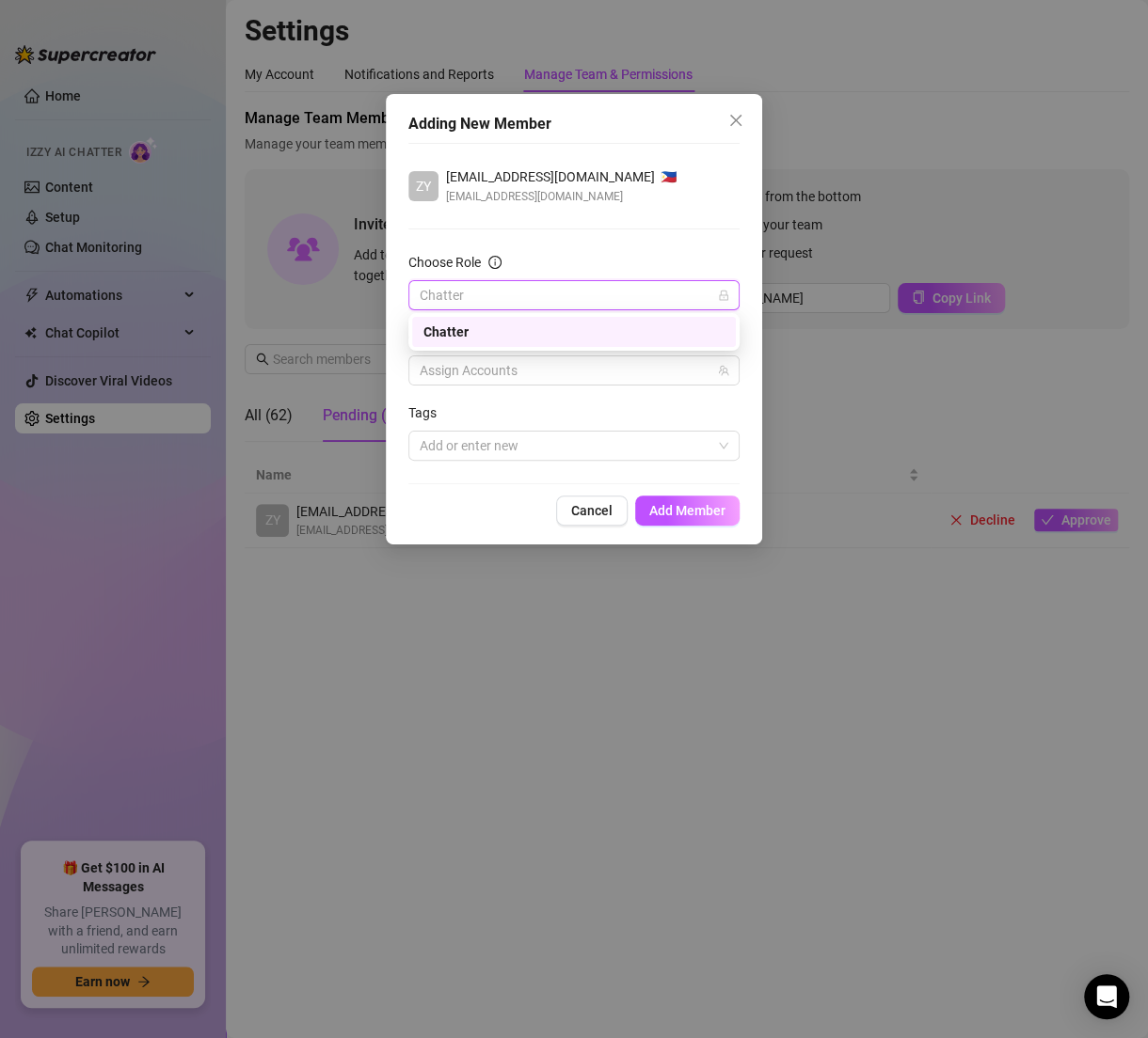
click at [571, 297] on span "Chatter" at bounding box center [574, 295] width 308 height 28
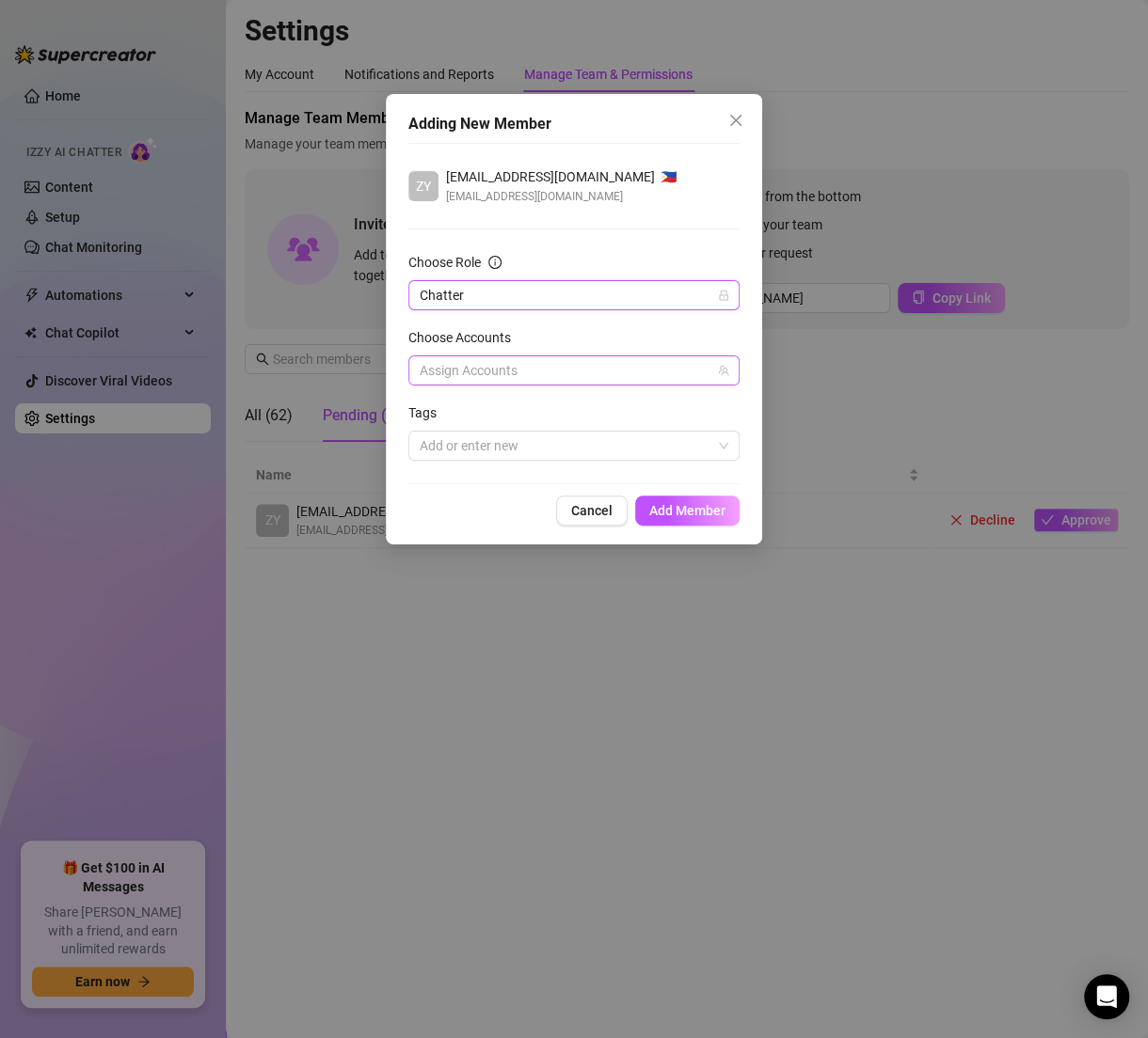
click at [593, 364] on div at bounding box center [563, 370] width 303 height 26
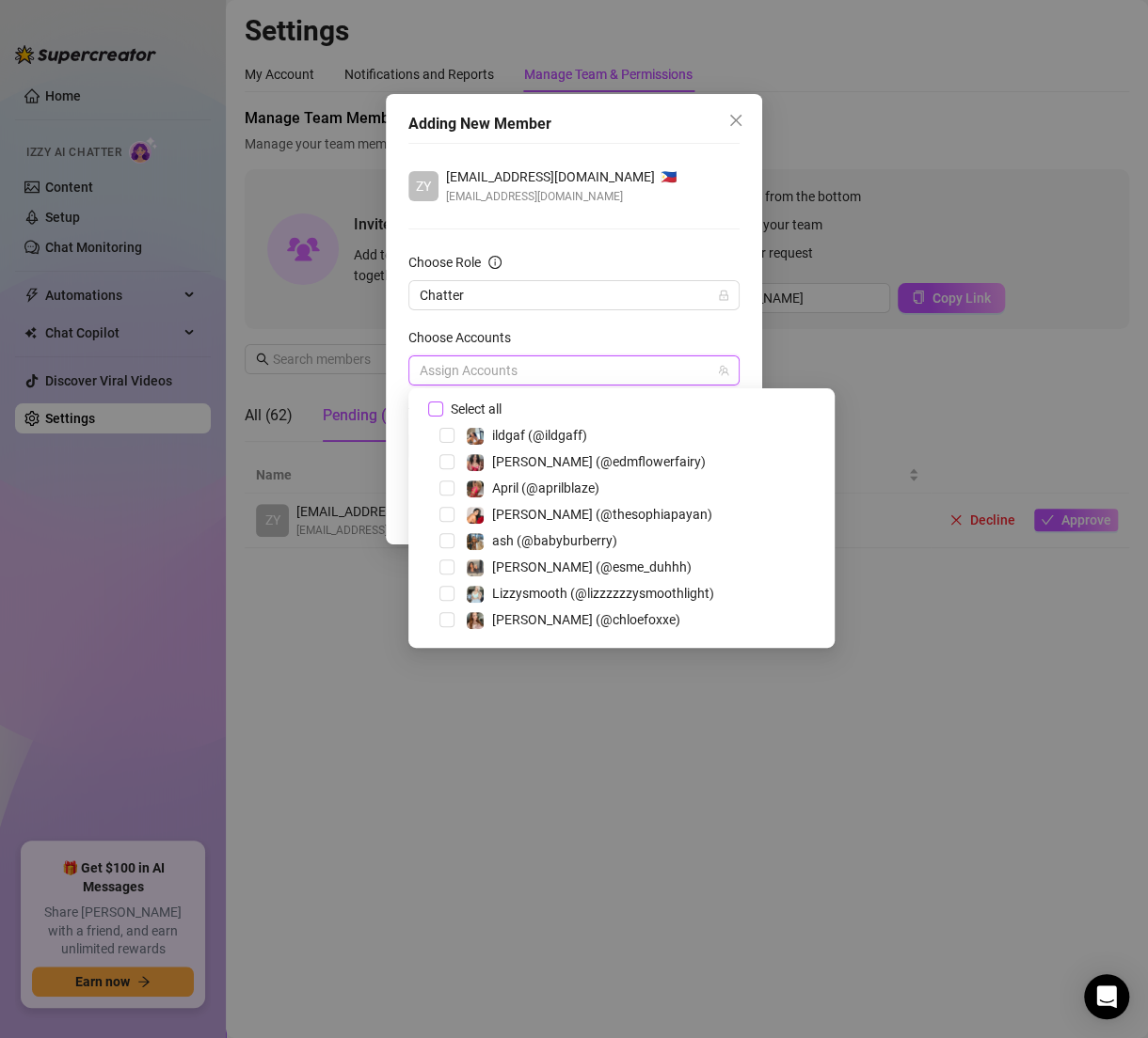
click at [489, 402] on span "Select all" at bounding box center [476, 408] width 66 height 20
click at [441, 402] on input "Select all" at bounding box center [434, 408] width 14 height 14
checkbox input "true"
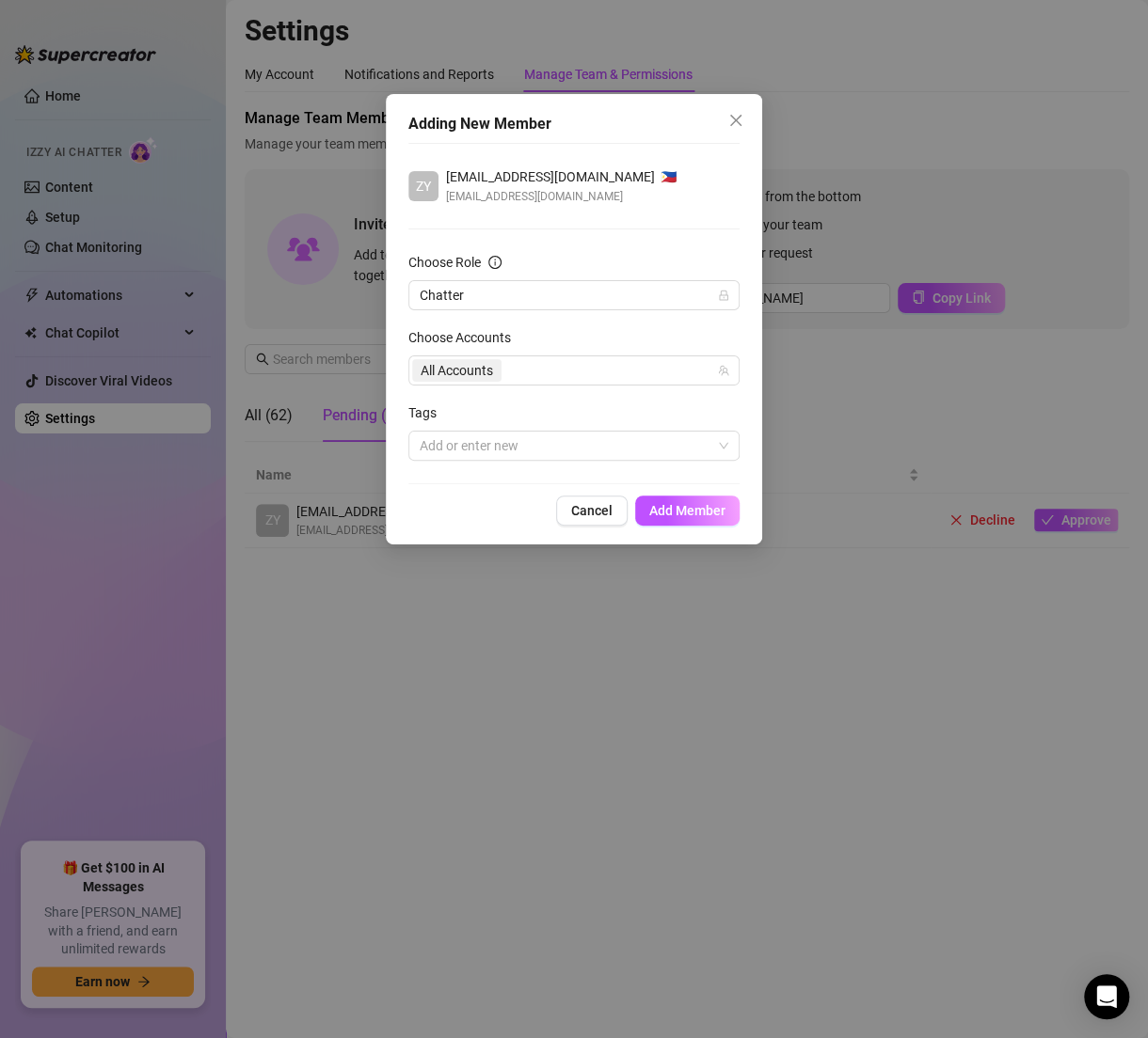
click at [521, 338] on label "Choose Accounts" at bounding box center [465, 337] width 114 height 20
click at [644, 456] on div at bounding box center [563, 445] width 303 height 26
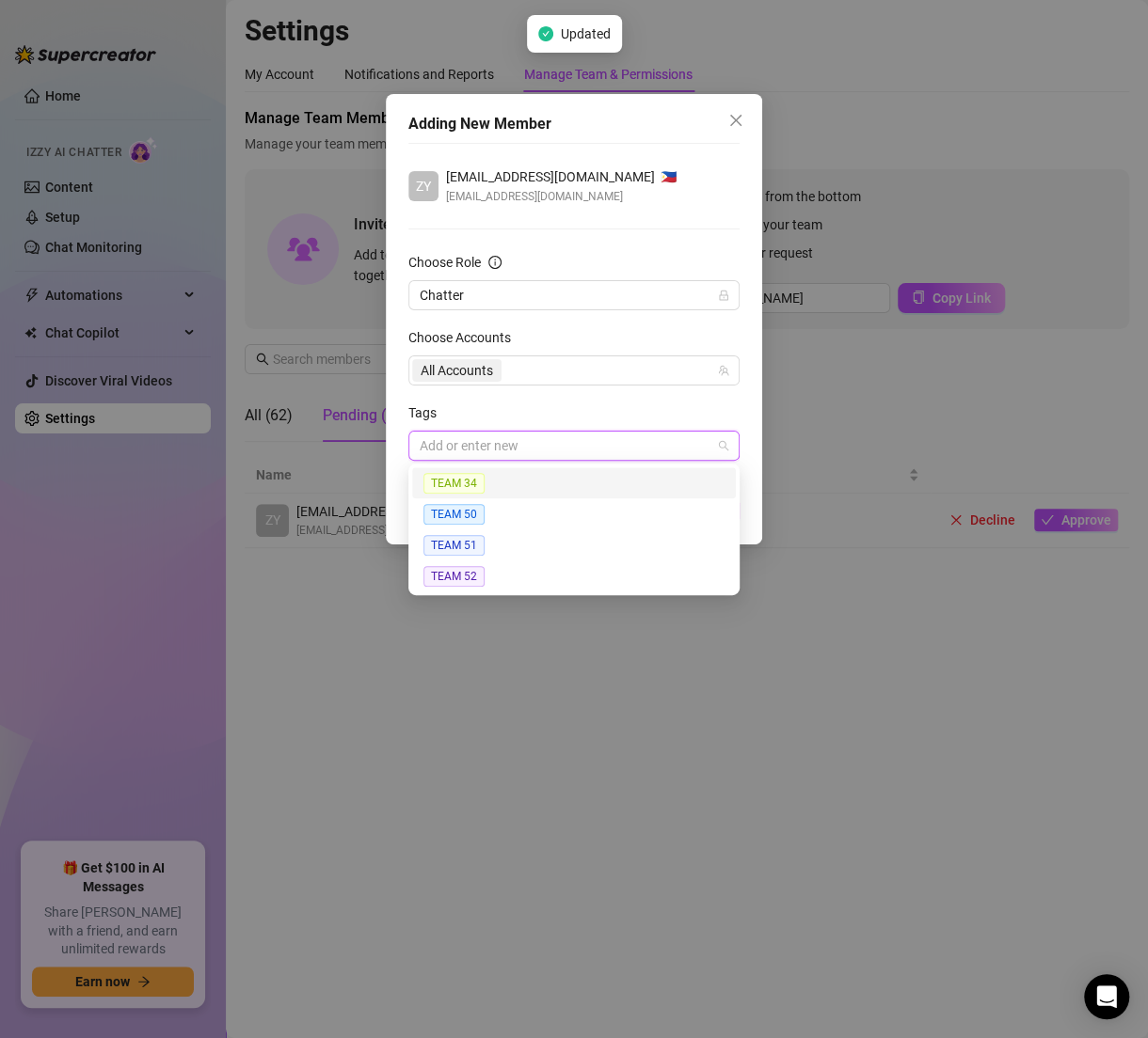
click at [605, 408] on div "Tags" at bounding box center [574, 416] width 332 height 28
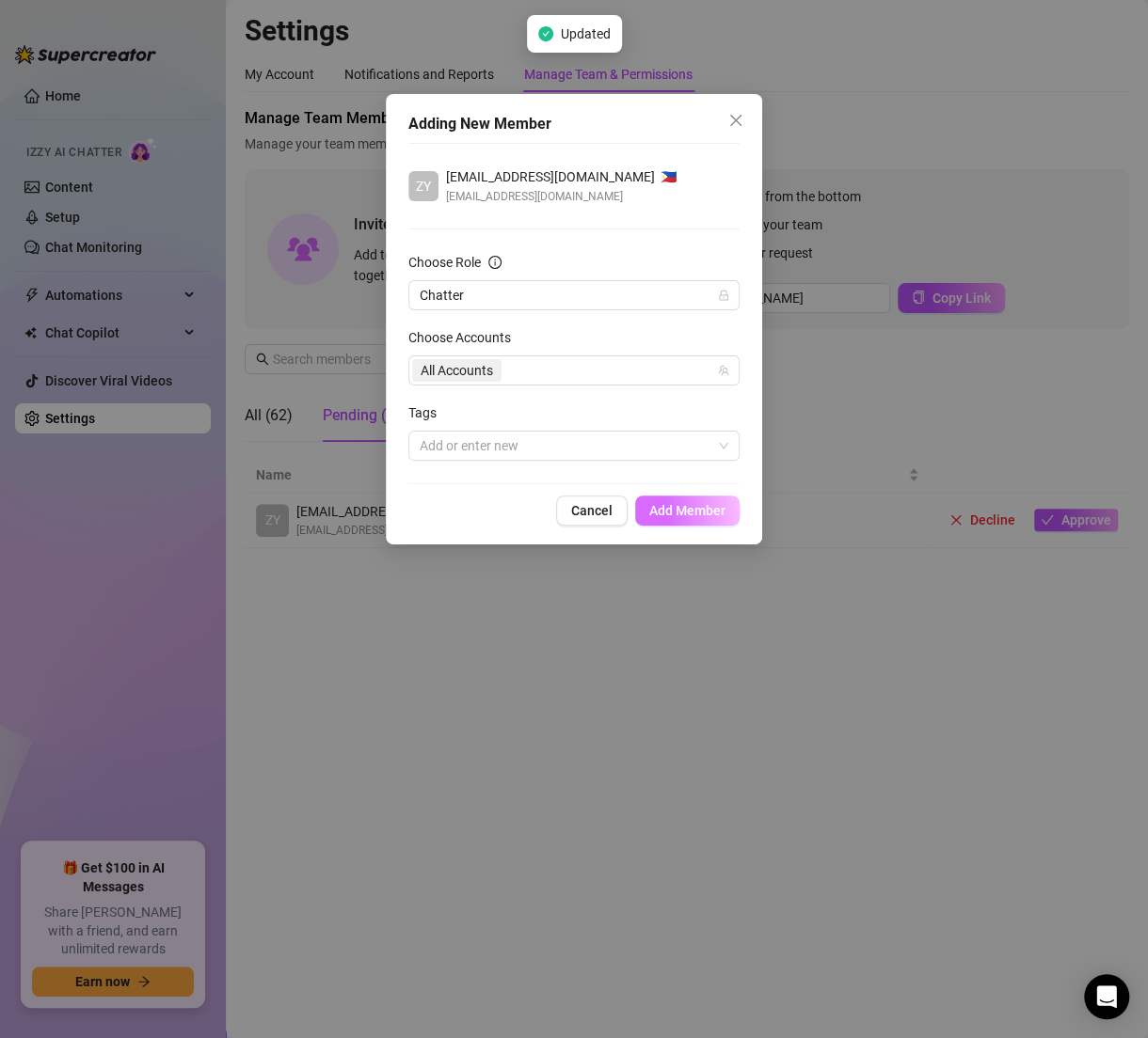
click at [728, 509] on button "Add Member" at bounding box center [687, 510] width 105 height 30
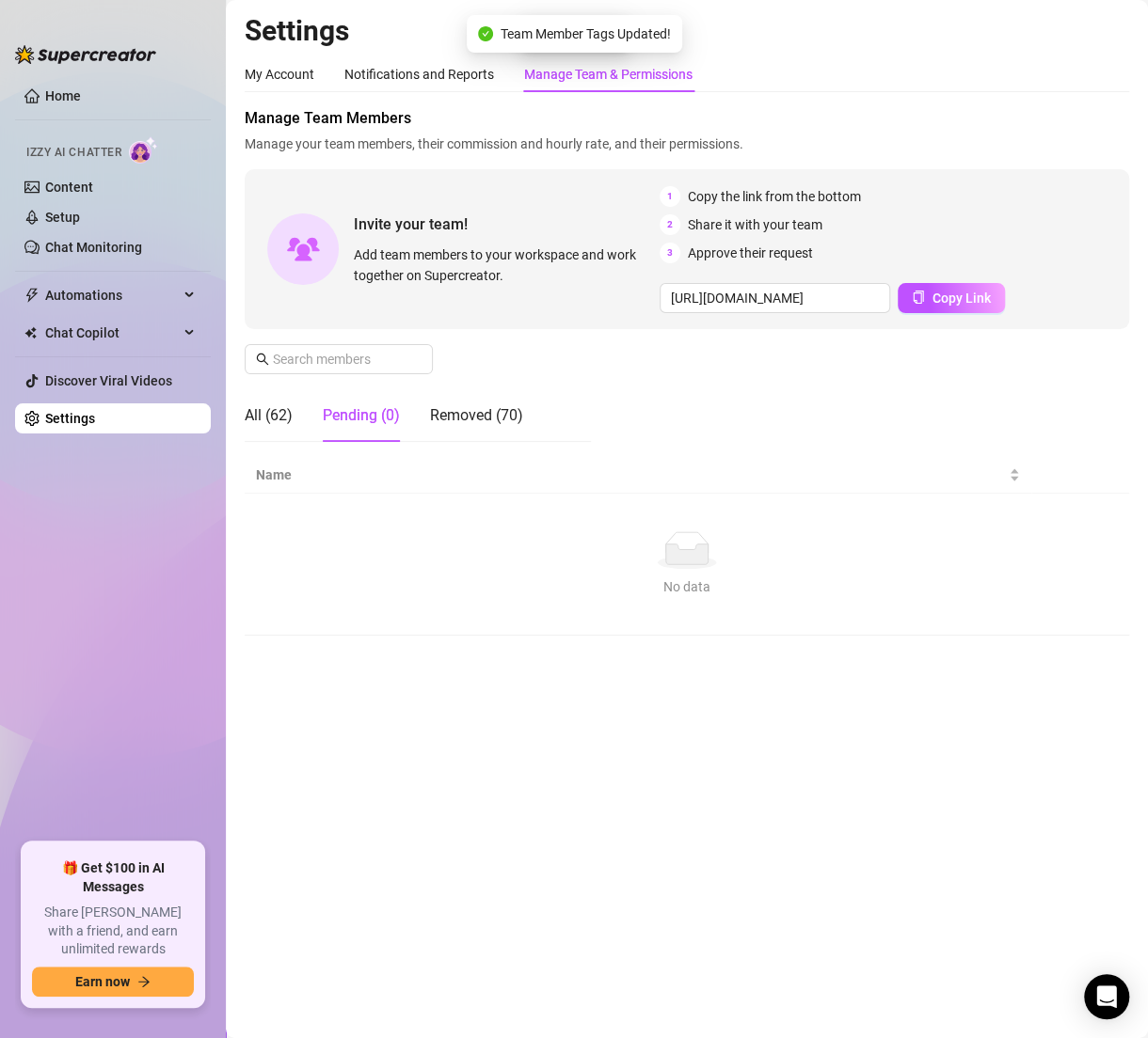
click at [293, 411] on div "All (62) Pending (0) Removed (70)" at bounding box center [383, 416] width 278 height 52
click at [276, 411] on div "All (62)" at bounding box center [268, 415] width 48 height 22
